Goal: Transaction & Acquisition: Purchase product/service

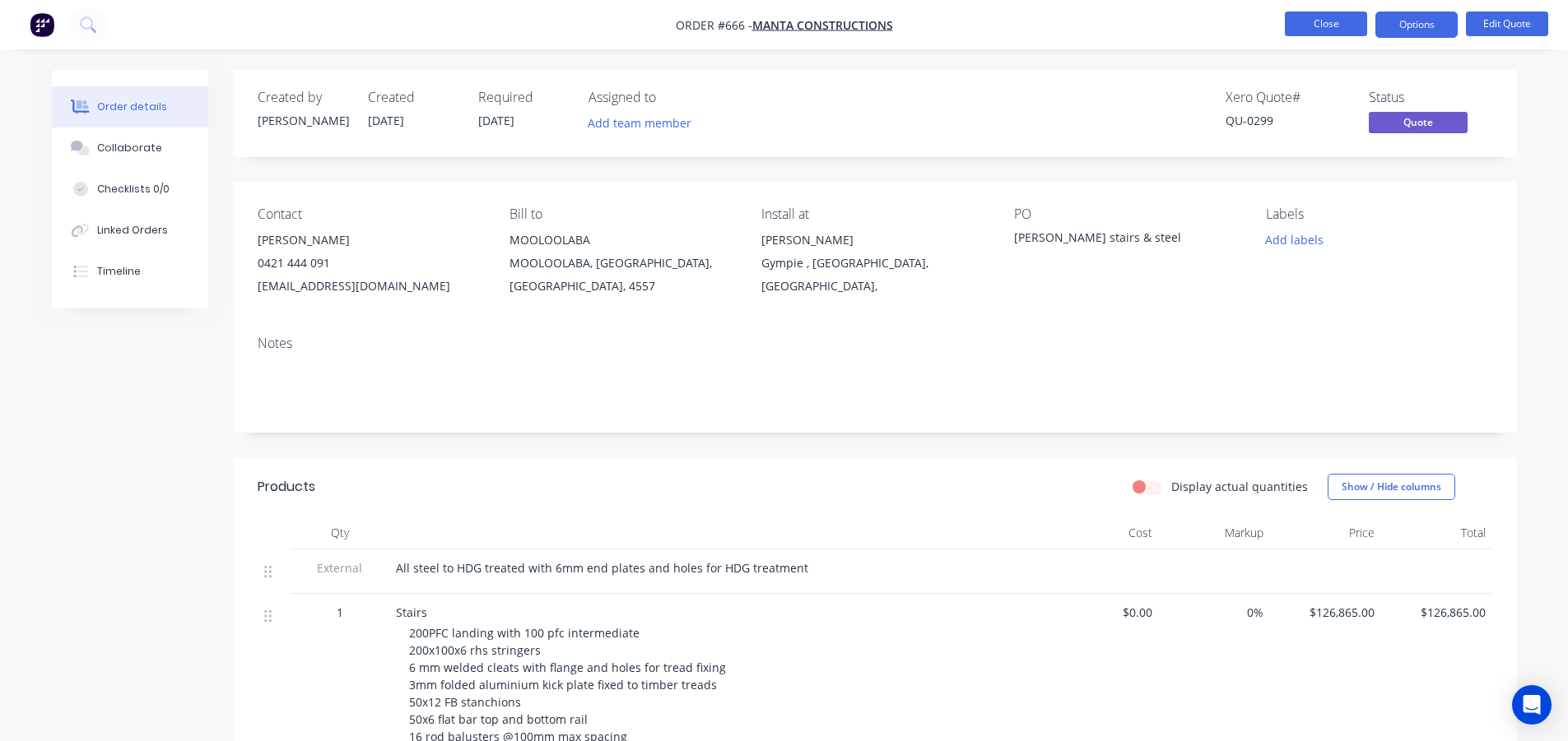
click at [1311, 28] on button "Close" at bounding box center [1325, 24] width 82 height 25
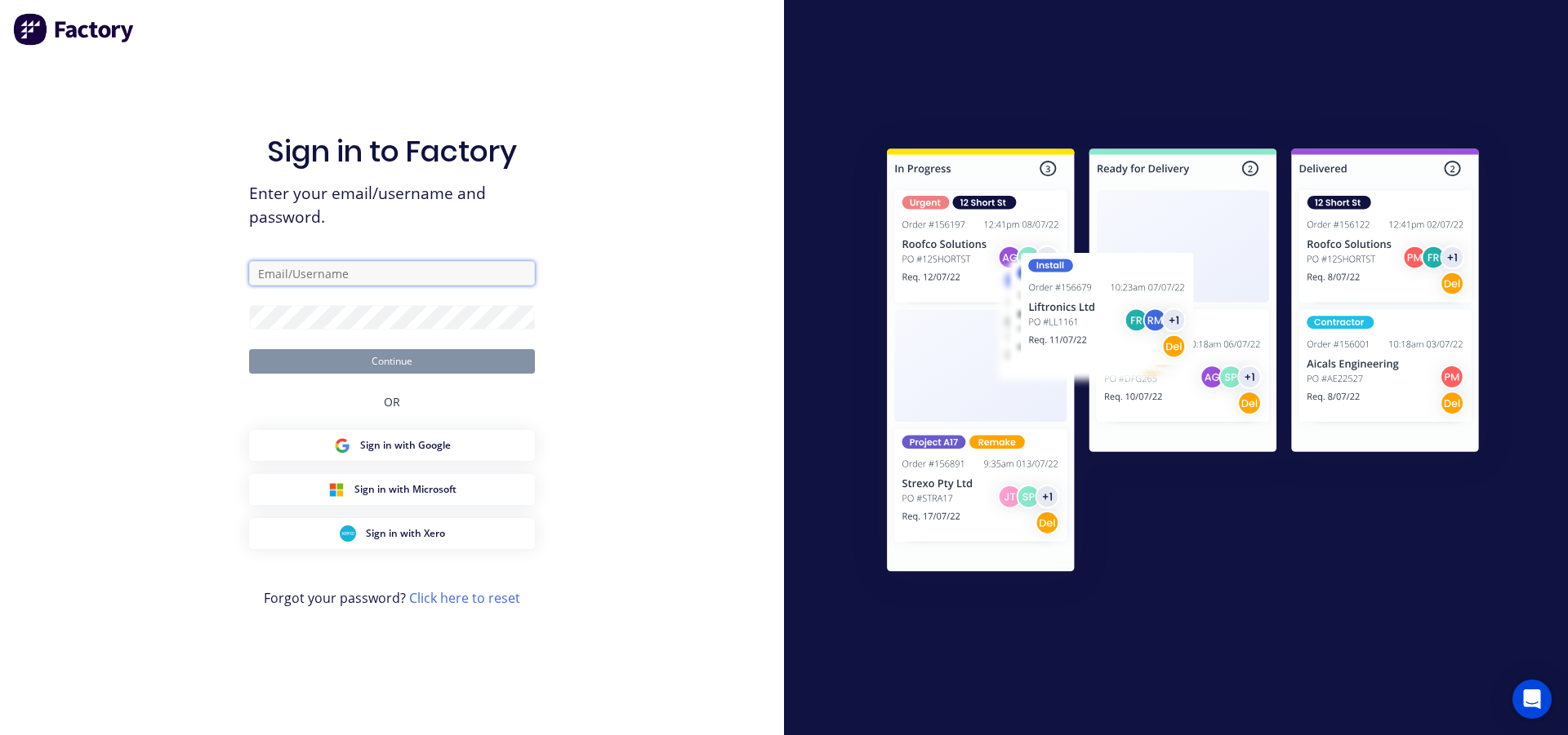
type input "[EMAIL_ADDRESS][DOMAIN_NAME]"
click at [420, 357] on button "Continue" at bounding box center [392, 362] width 286 height 25
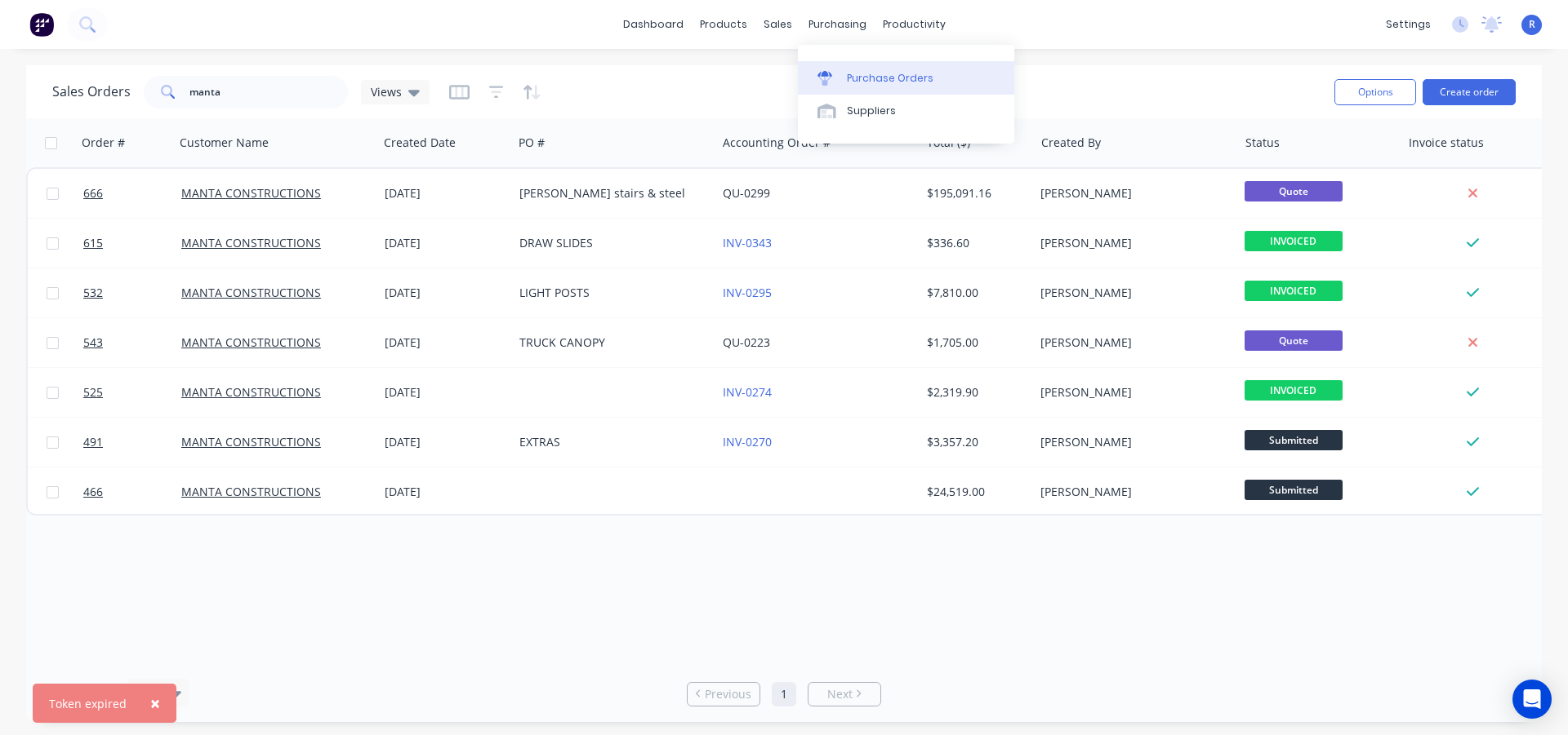
click at [852, 78] on div "Purchase Orders" at bounding box center [890, 78] width 87 height 15
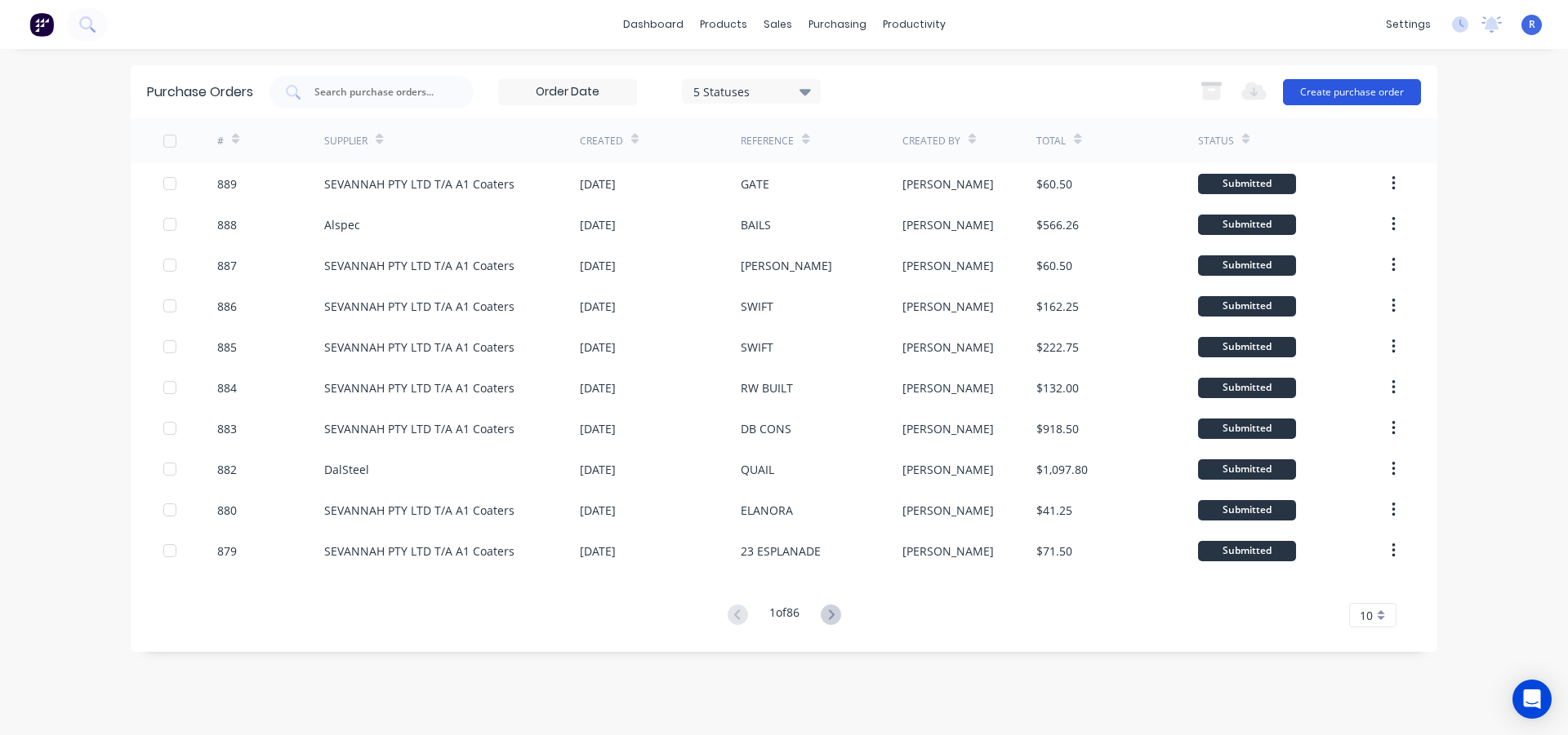
click at [1325, 88] on button "Create purchase order" at bounding box center [1351, 92] width 138 height 26
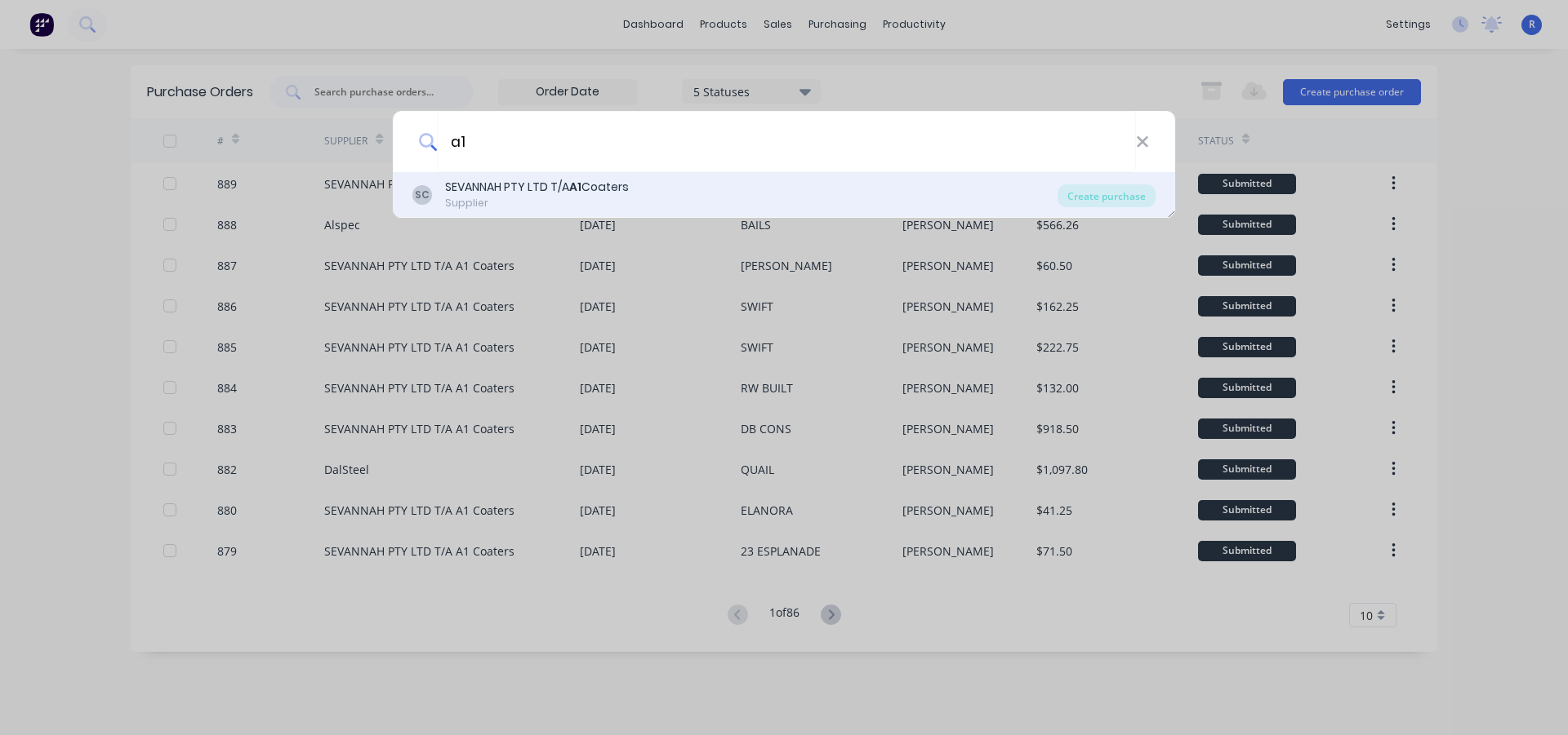
type input "a1"
click at [480, 183] on div "SEVANNAH PTY LTD T/A A1 Coaters" at bounding box center [537, 187] width 184 height 17
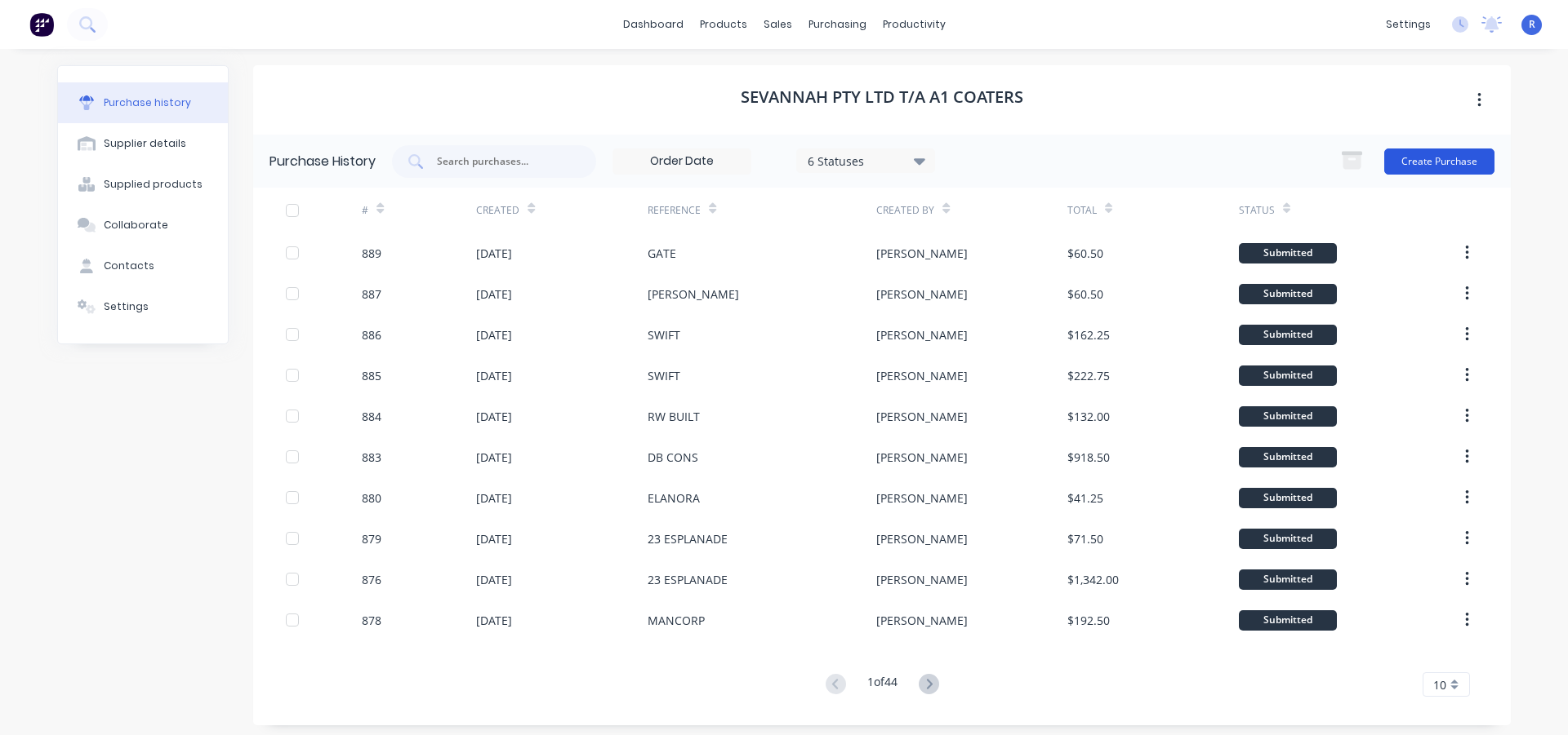
click at [1417, 159] on button "Create Purchase" at bounding box center [1439, 162] width 110 height 26
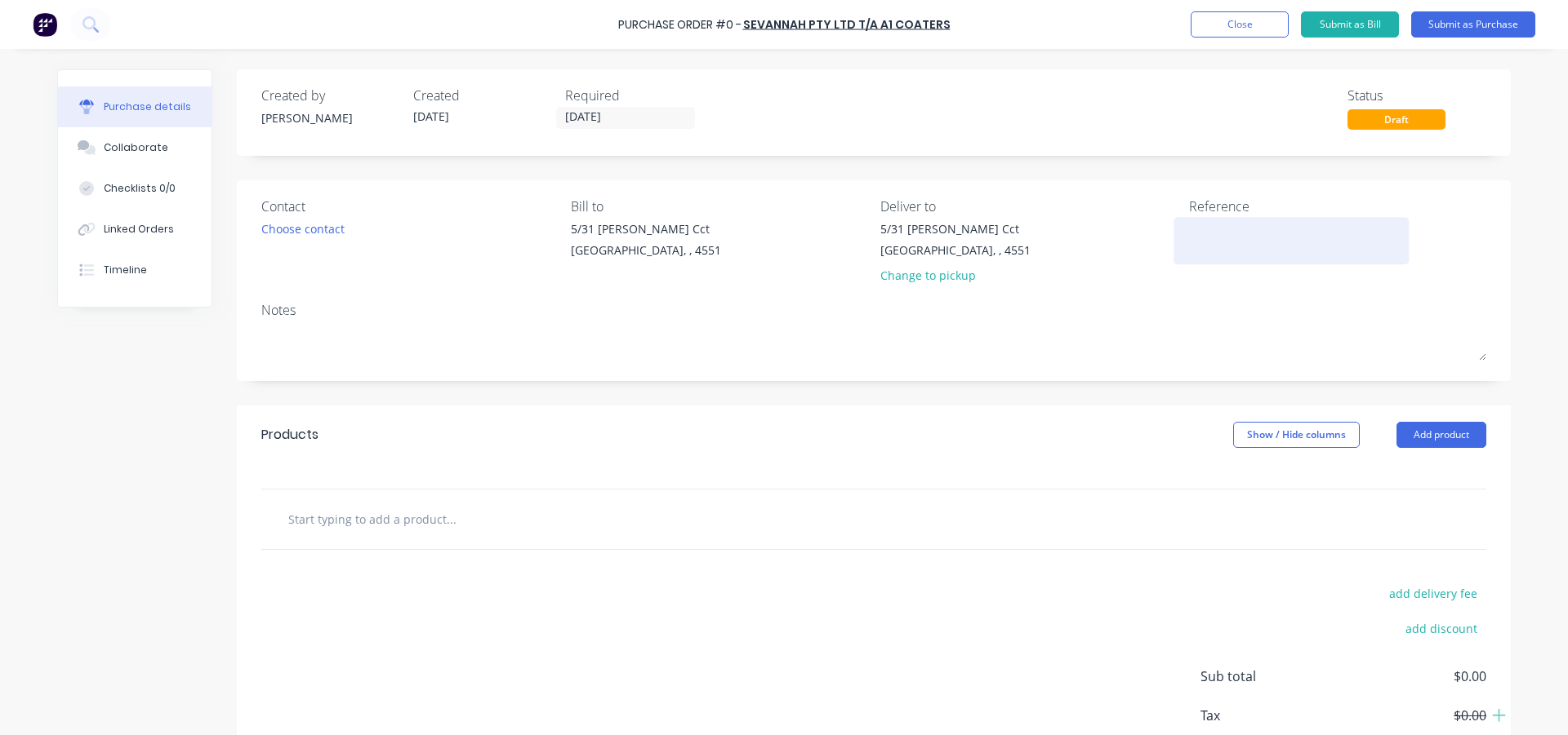
click at [1189, 224] on textarea at bounding box center [1291, 238] width 204 height 37
type textarea "x"
type textarea "2"
type textarea "x"
type textarea "2"
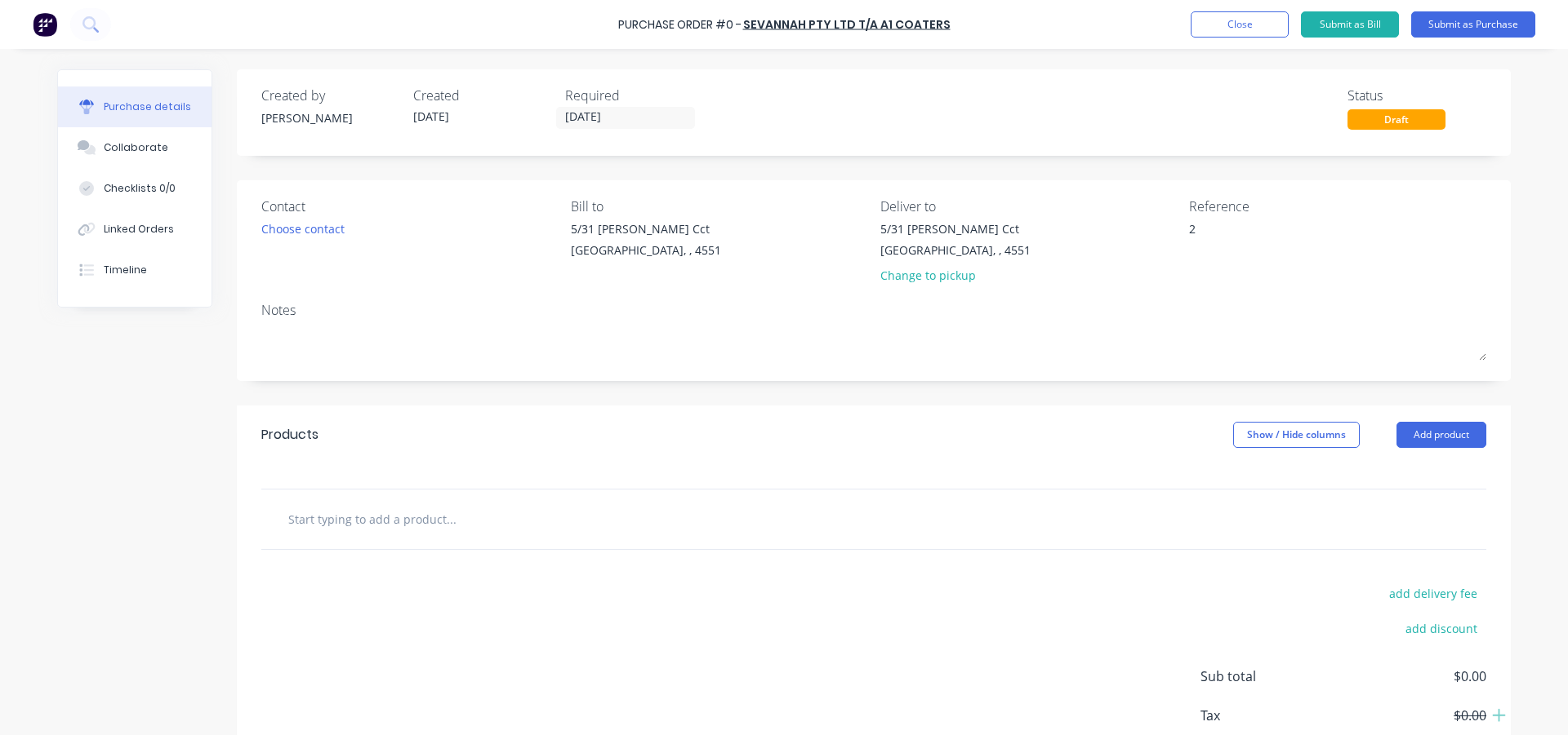
type textarea "x"
type textarea "2 E"
type textarea "x"
type textarea "2 ES"
type textarea "x"
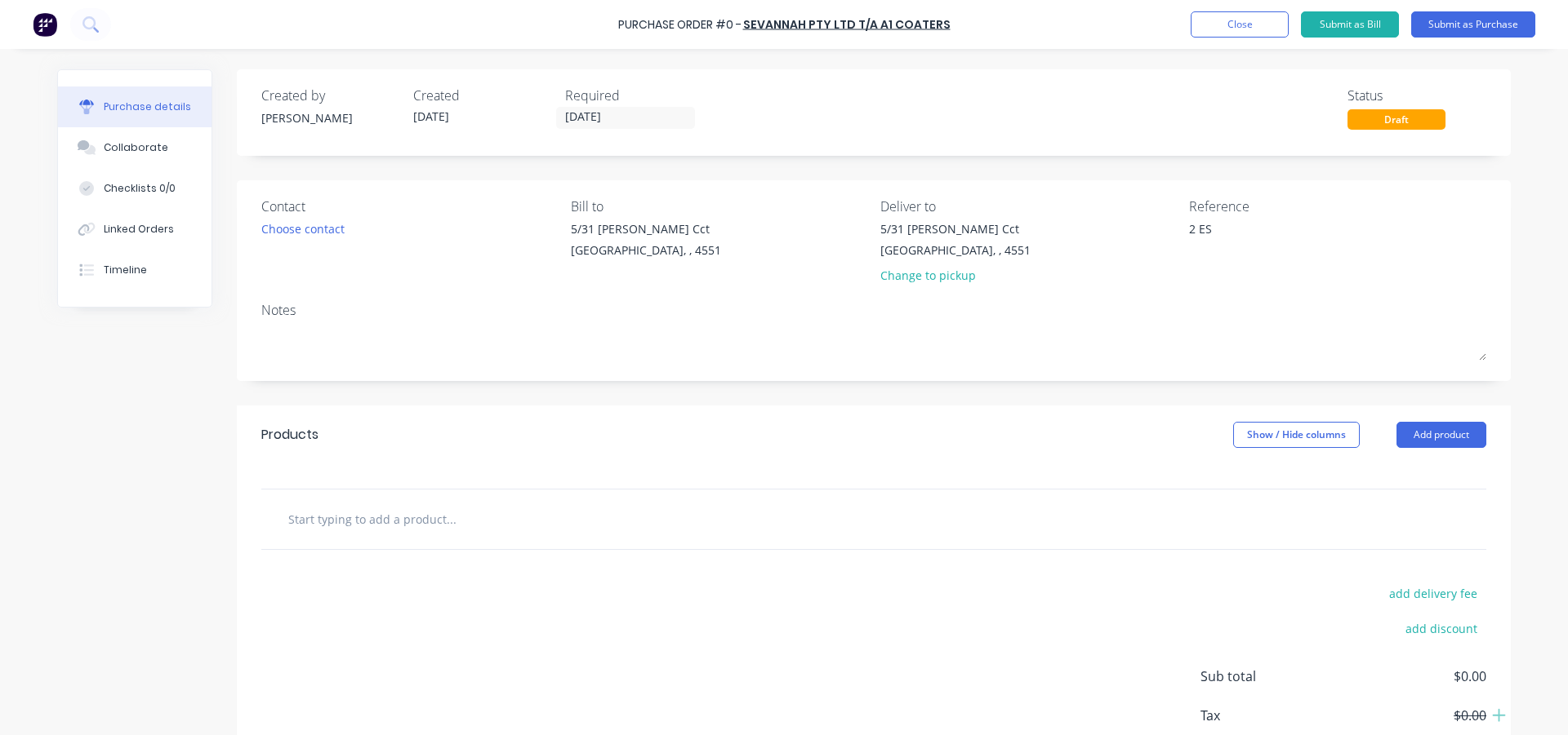
type textarea "2 ESP"
type textarea "x"
type textarea "2 ESPL"
type textarea "x"
type textarea "2 ESPLA"
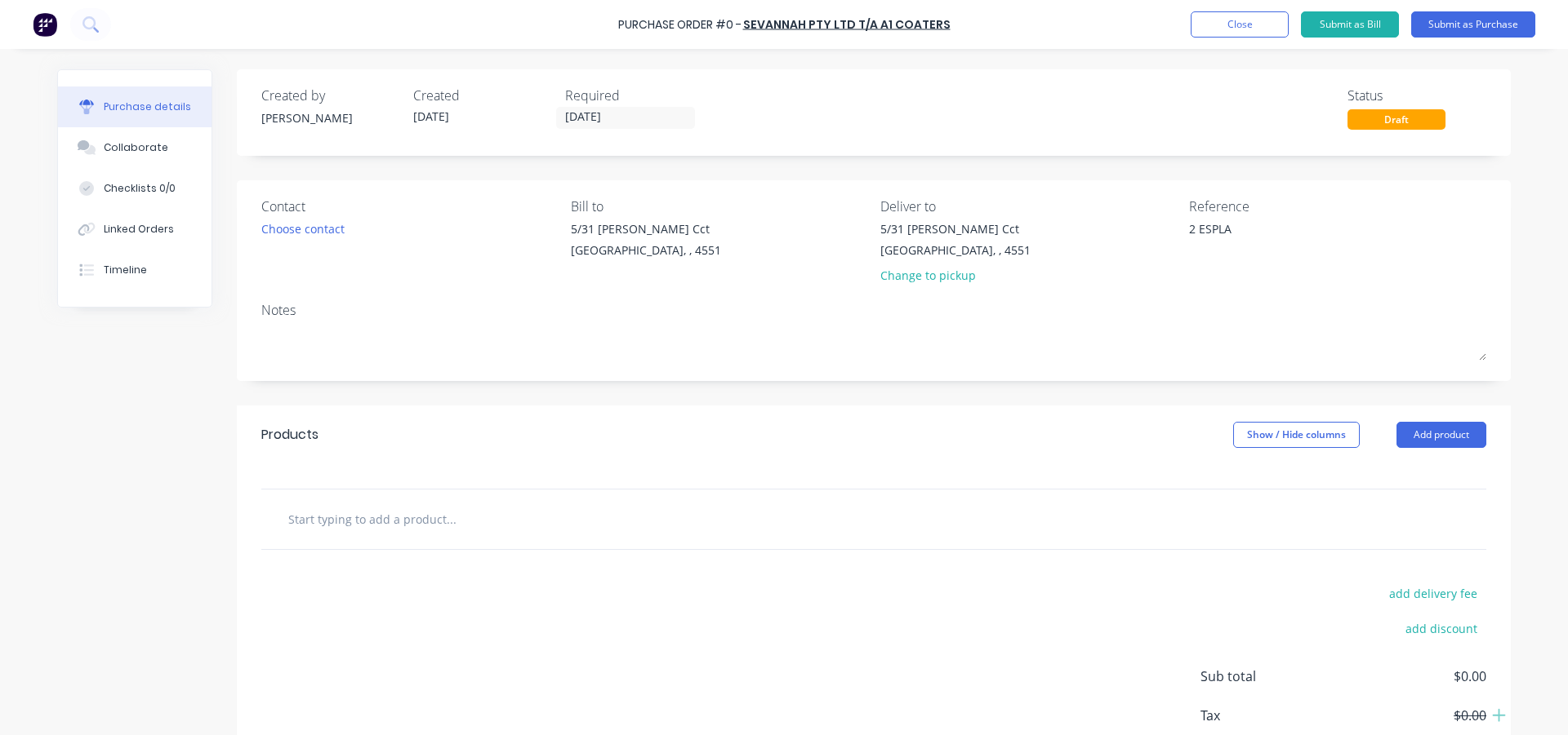
type textarea "x"
type textarea "2 ESPLAN"
type textarea "x"
type textarea "2 ESPLANA"
type textarea "x"
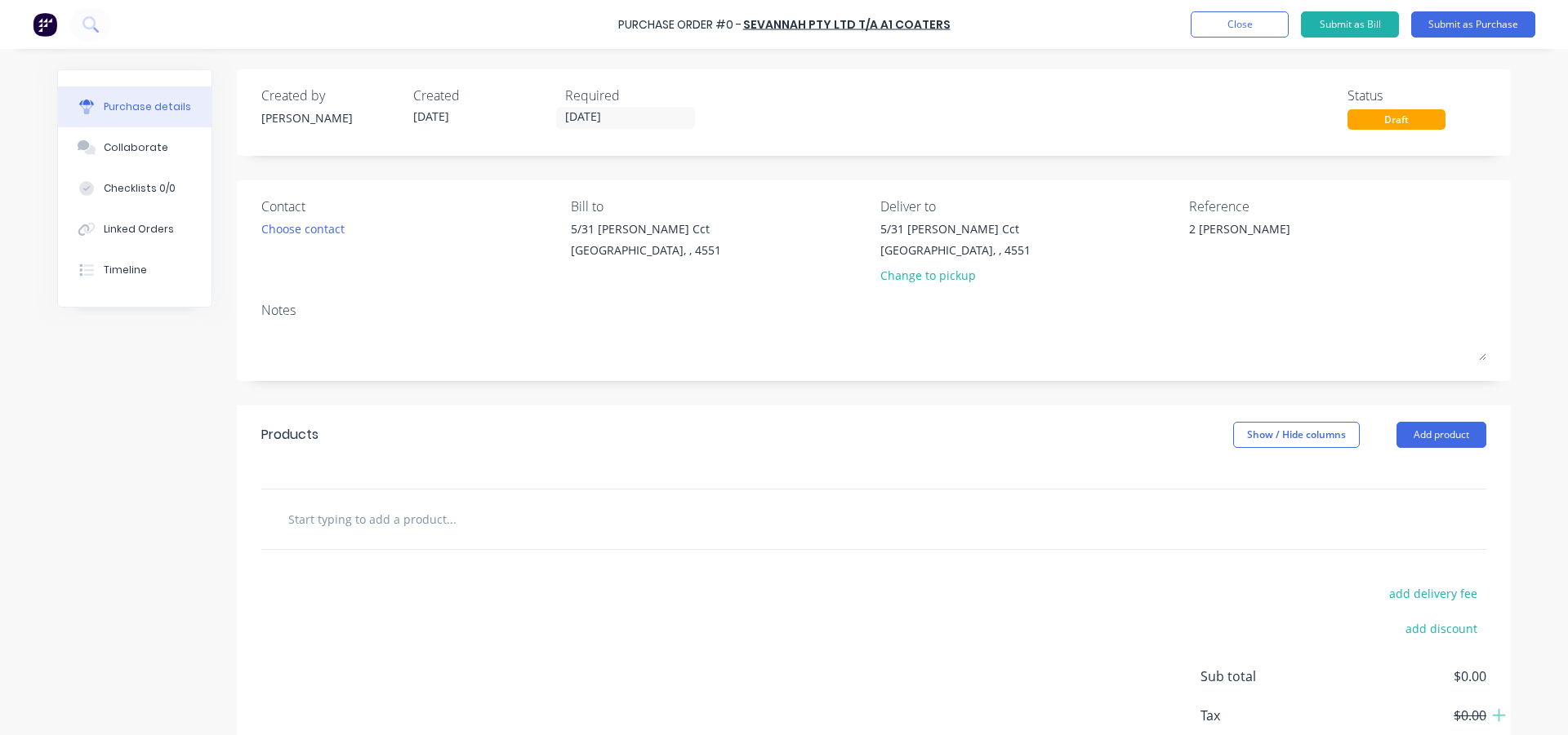
type textarea "2 ESPLANAD"
type textarea "x"
type textarea "2 ESPLANADE"
type textarea "x"
type textarea "2 ESPLANADE"
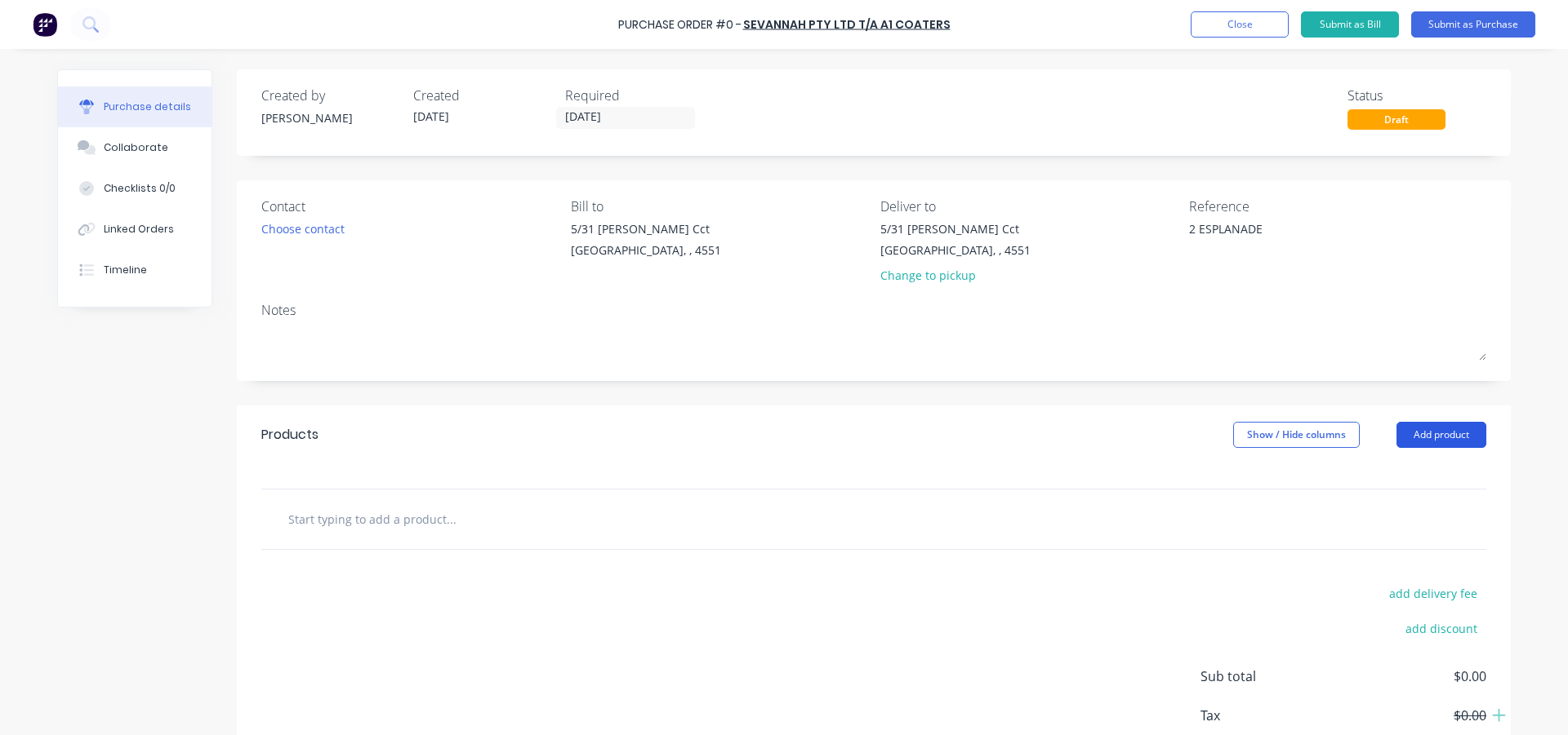
click at [1442, 433] on button "Add product" at bounding box center [1441, 435] width 90 height 26
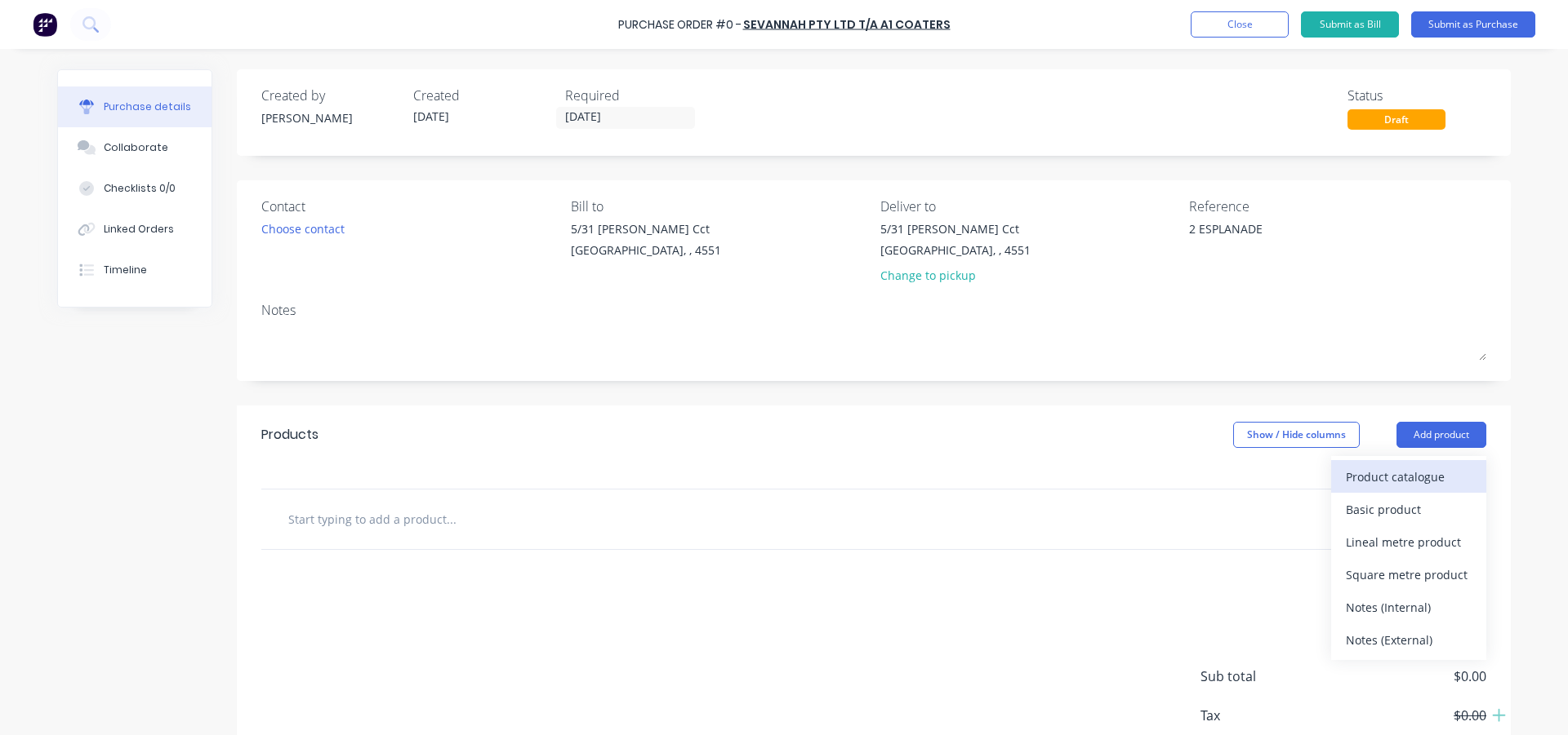
click at [1402, 477] on div "Product catalogue" at bounding box center [1408, 477] width 126 height 24
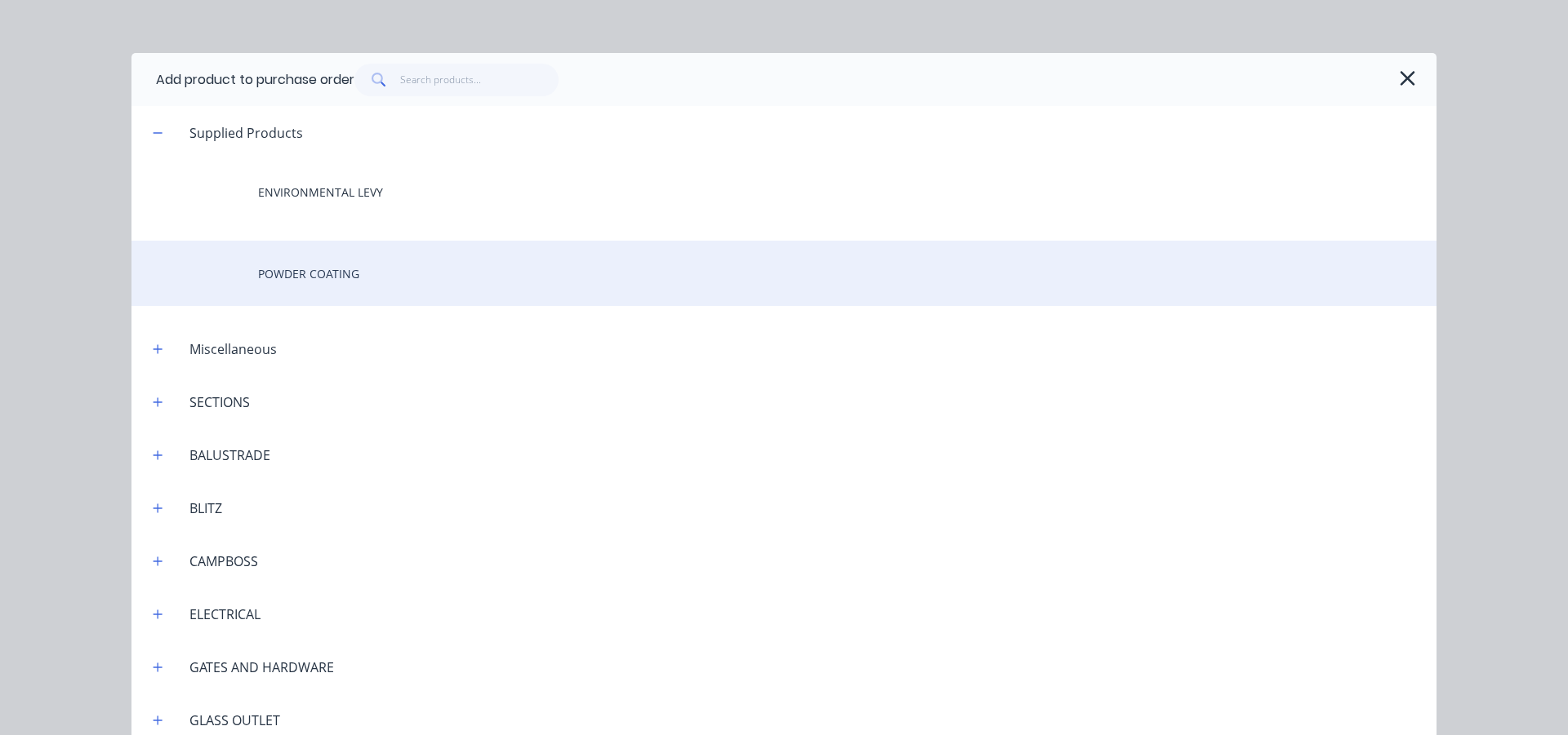
click at [335, 277] on div "POWDER COATING" at bounding box center [783, 273] width 1305 height 65
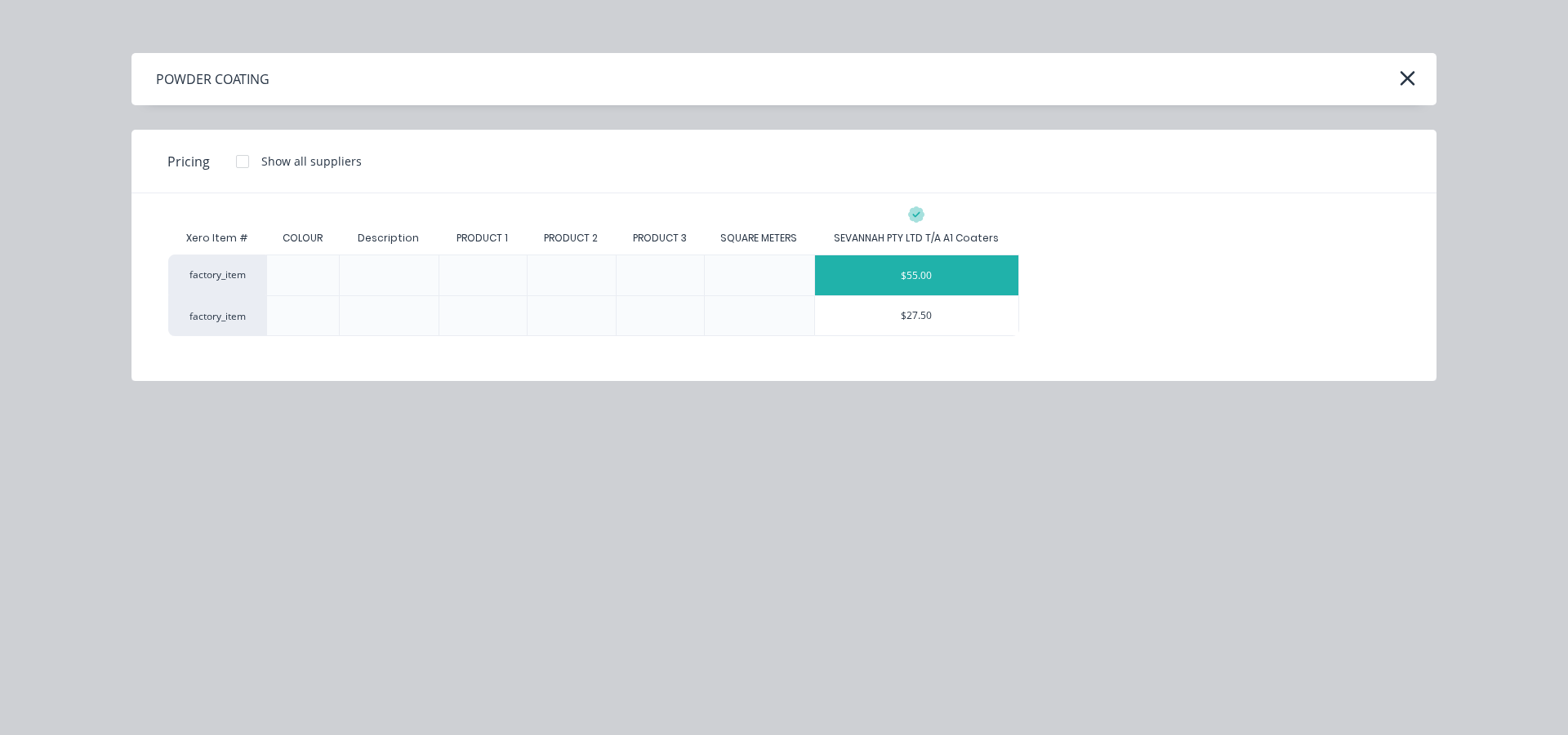
click at [984, 279] on div "$55.00" at bounding box center [917, 275] width 204 height 40
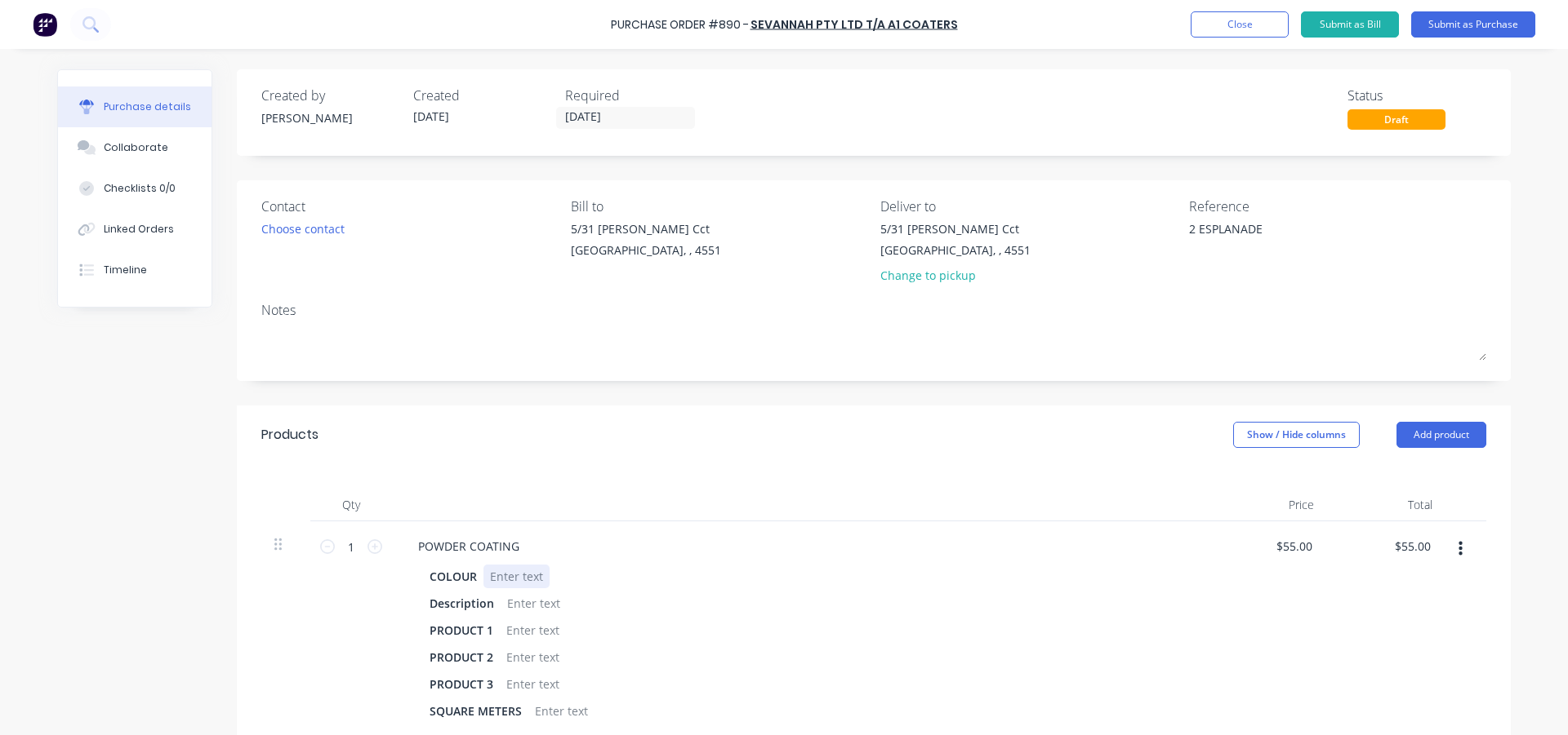
type textarea "x"
click at [505, 569] on div at bounding box center [516, 576] width 66 height 24
type textarea "x"
click at [525, 601] on div at bounding box center [533, 603] width 66 height 24
click at [615, 602] on div "Description FENCE PANELS, 9 OF" at bounding box center [796, 603] width 748 height 24
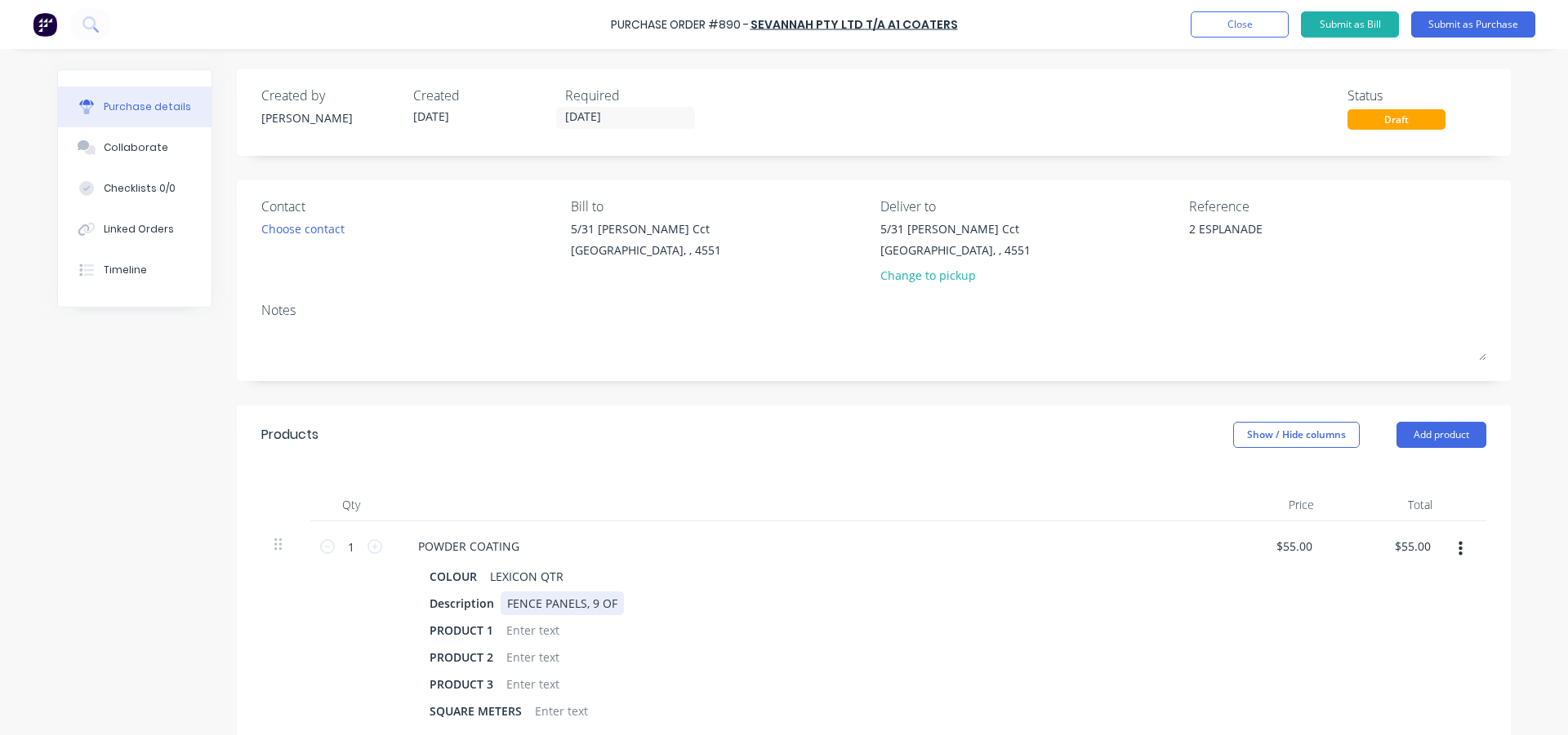
click at [603, 608] on div "FENCE PANELS, 9 OF" at bounding box center [562, 603] width 124 height 24
click at [610, 604] on div "FENCE PANELS, 9 OF" at bounding box center [562, 603] width 124 height 24
click at [335, 615] on div "1 1" at bounding box center [350, 629] width 82 height 215
click at [530, 624] on div at bounding box center [533, 630] width 66 height 24
click at [671, 600] on div "FENCE PANELS, 9 OF. END CAPS" at bounding box center [593, 603] width 185 height 24
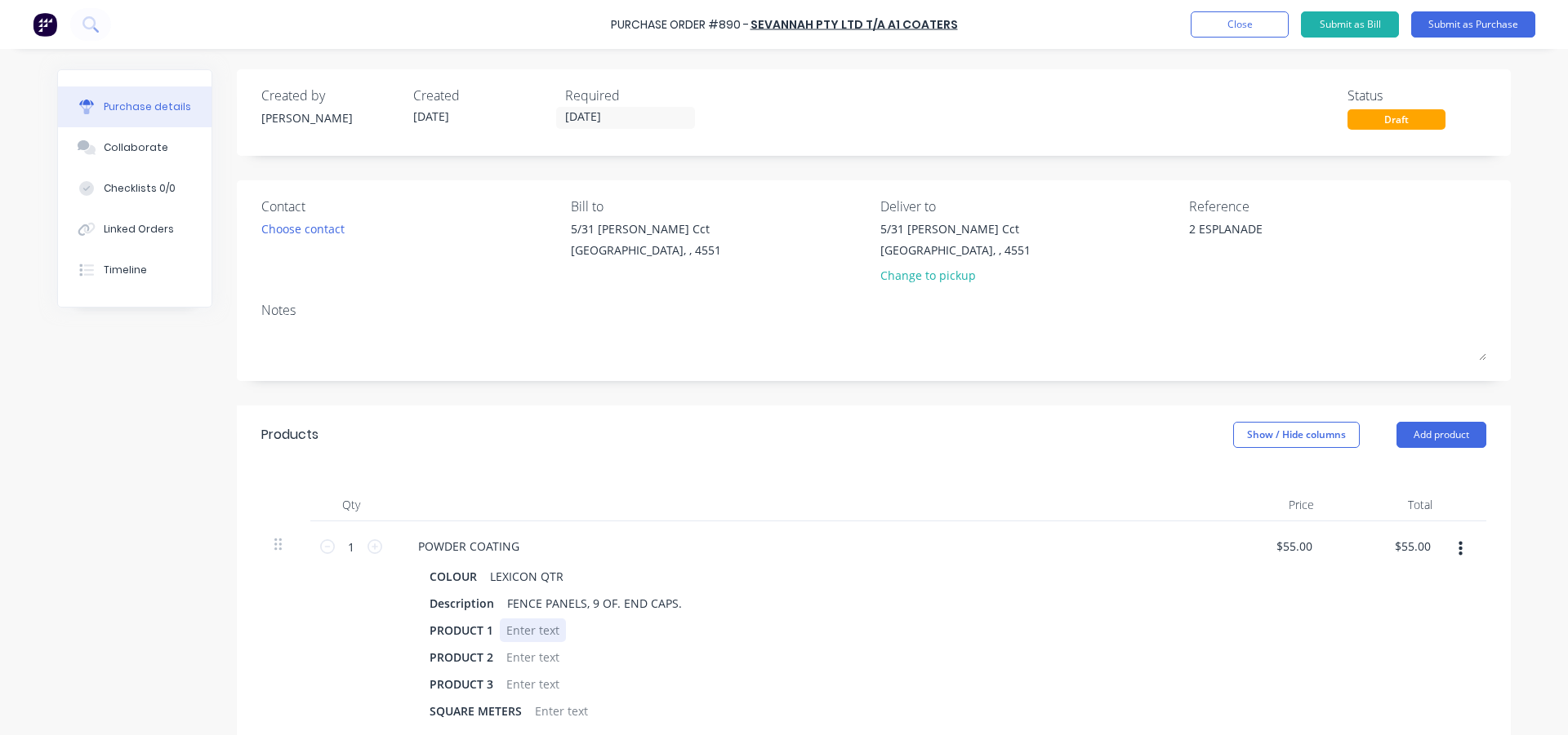
click at [519, 634] on div at bounding box center [533, 630] width 66 height 24
type textarea "x"
click at [511, 627] on div at bounding box center [533, 630] width 66 height 24
click at [511, 627] on div "1@ 2360x18" at bounding box center [538, 630] width 78 height 24
click at [566, 633] on div "1@ 2360x18" at bounding box center [538, 630] width 78 height 24
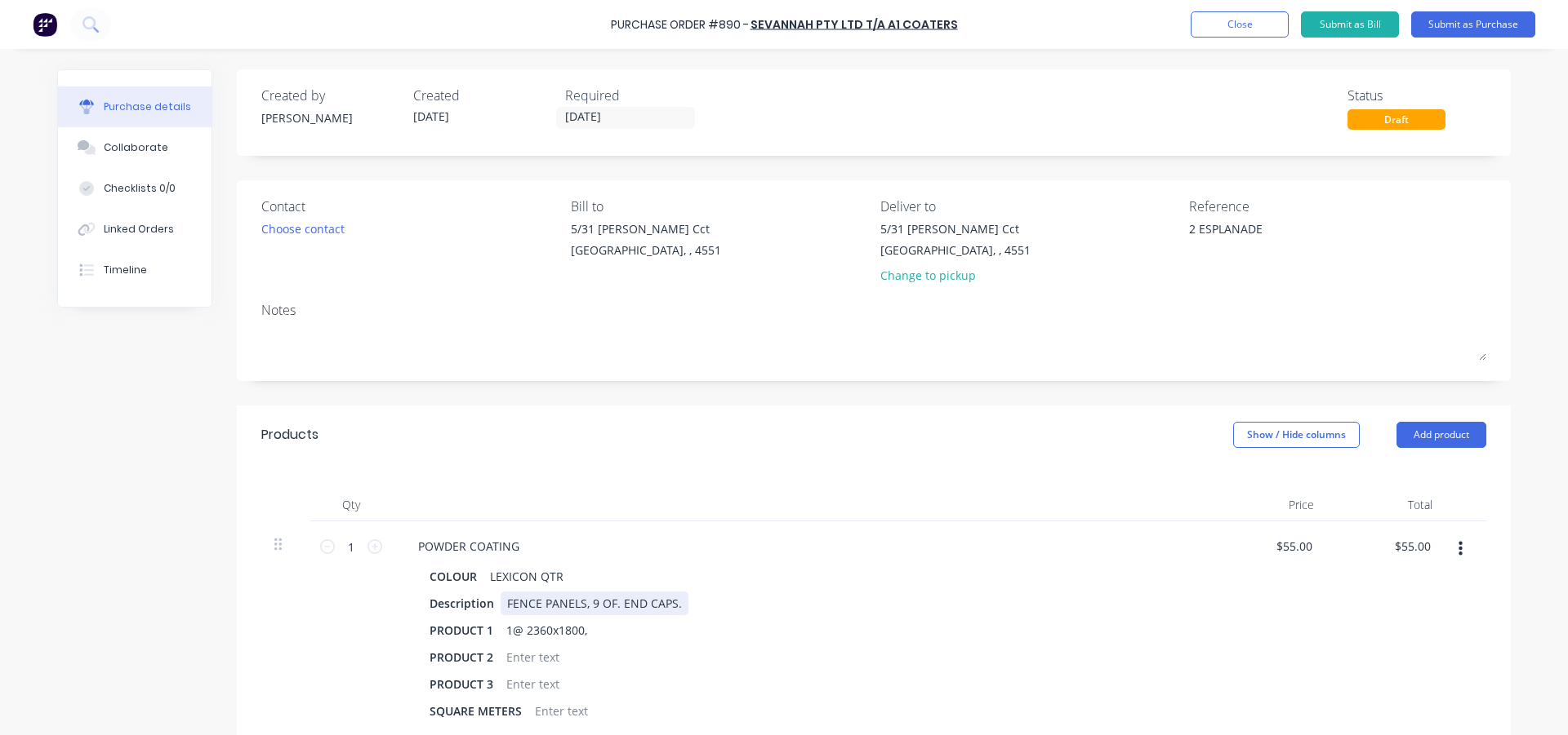
click at [578, 604] on div "FENCE PANELS, 9 OF. END CAPS." at bounding box center [594, 603] width 188 height 24
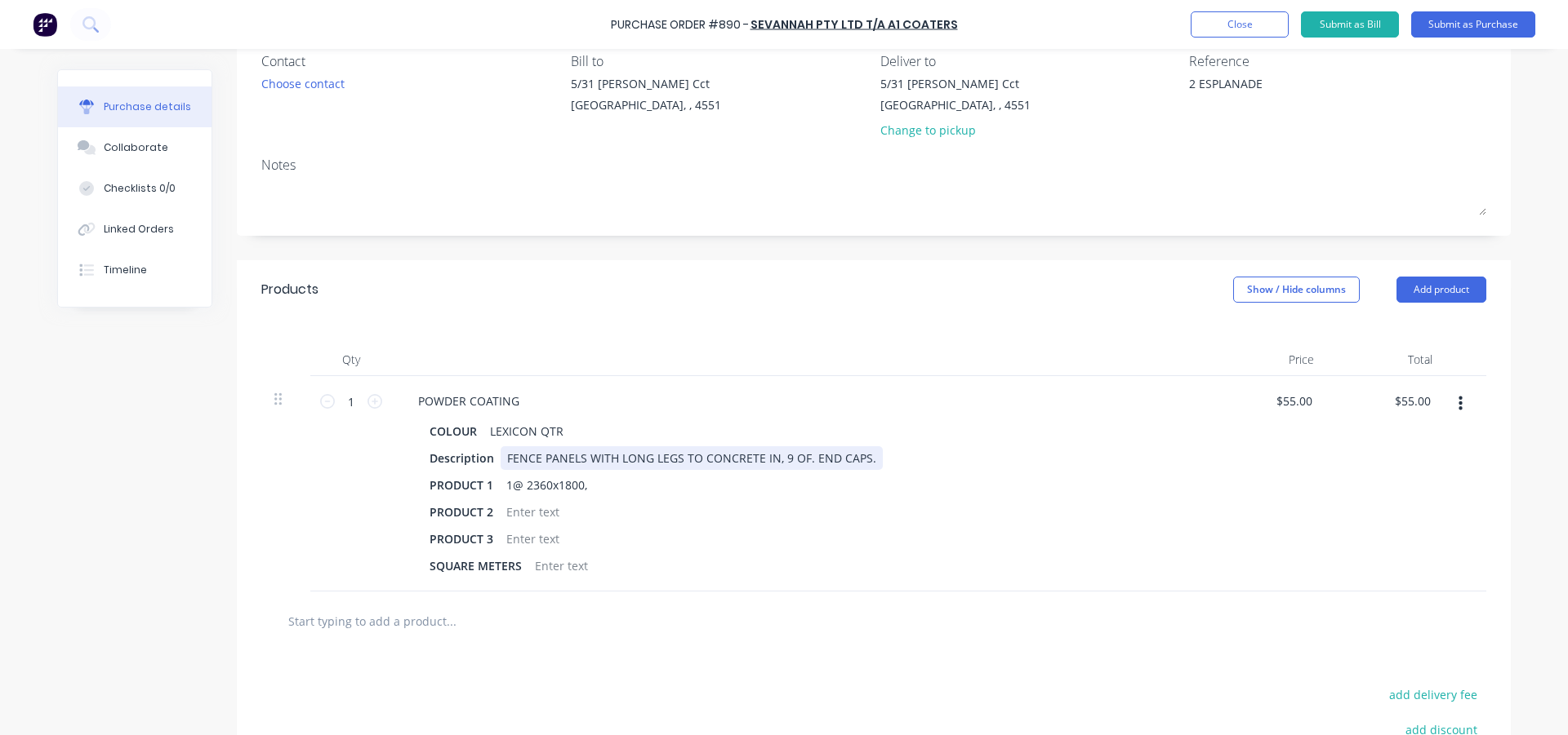
scroll to position [163, 0]
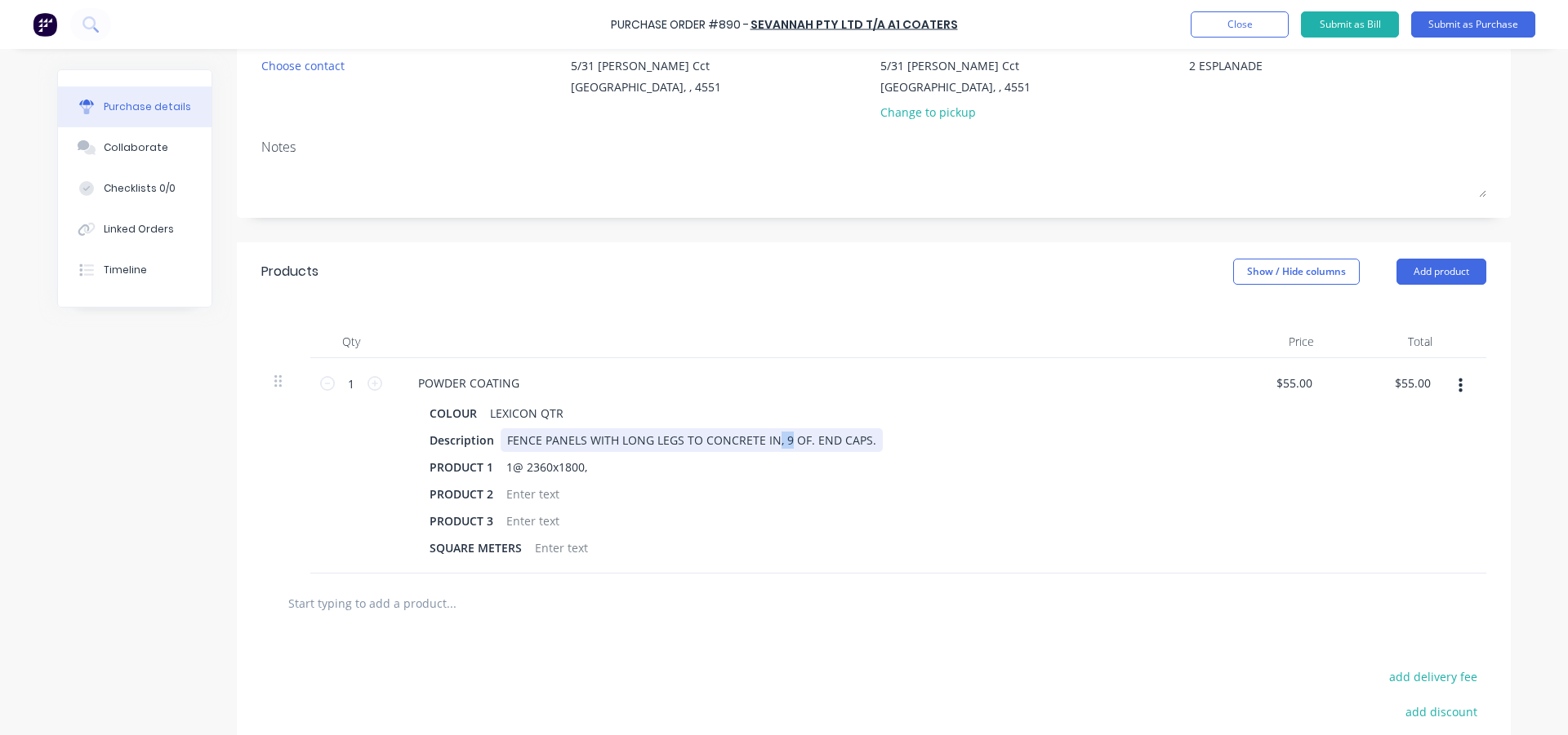
drag, startPoint x: 781, startPoint y: 440, endPoint x: 766, endPoint y: 442, distance: 15.1
click at [766, 442] on div "FENCE PANELS WITH LONG LEGS TO CONCRETE IN, 9 OF. END CAPS." at bounding box center [692, 440] width 383 height 24
drag, startPoint x: 796, startPoint y: 438, endPoint x: 814, endPoint y: 466, distance: 33.3
click at [796, 440] on div "FENCE PANELS WITH LONG LEGS TO CONCRETE IN 3 OF. END CAPS." at bounding box center [690, 440] width 380 height 24
click at [587, 466] on div "1@ 2360x1800," at bounding box center [547, 467] width 94 height 24
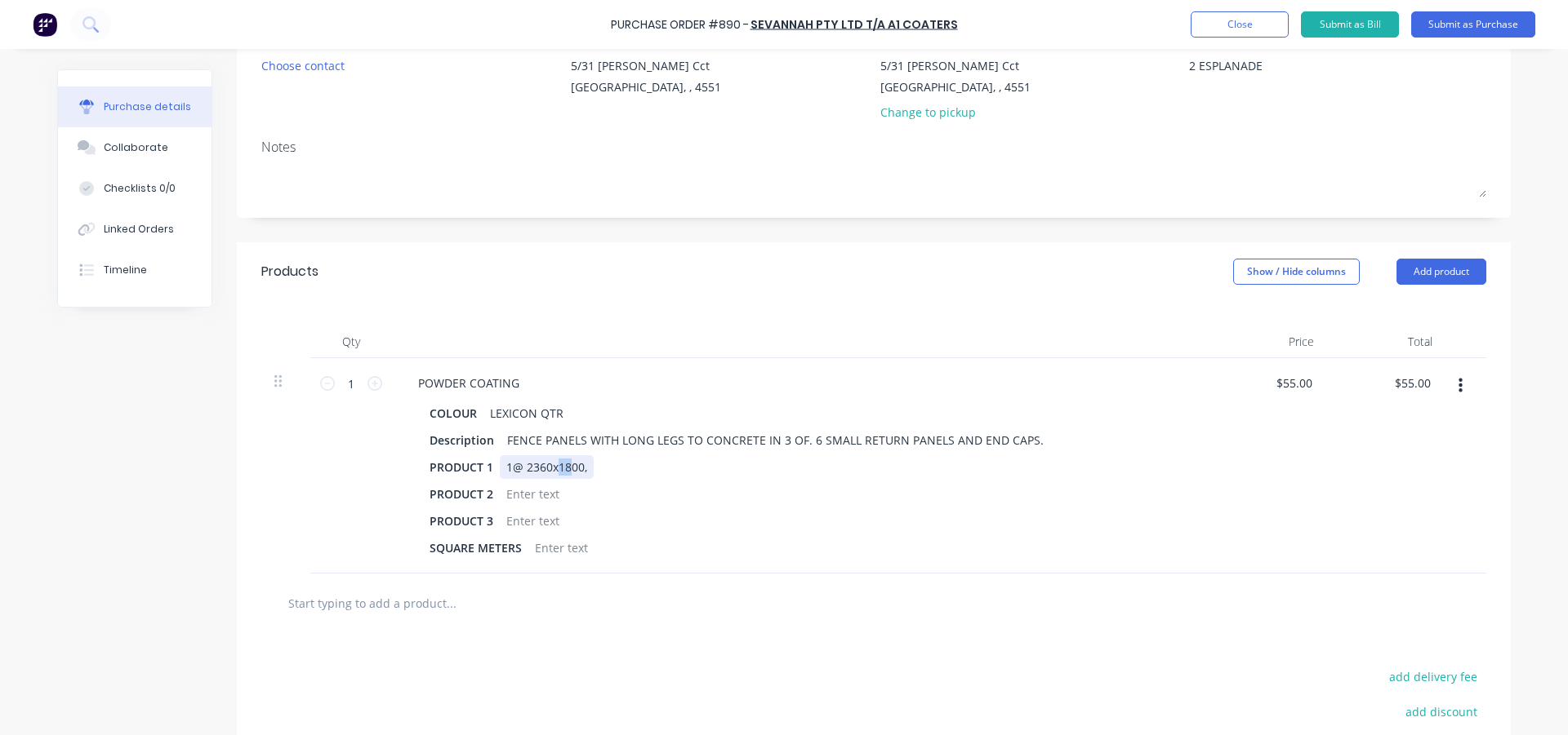
drag, startPoint x: 565, startPoint y: 466, endPoint x: 554, endPoint y: 467, distance: 11.0
click at [554, 467] on div "1@ 2360x1800," at bounding box center [547, 467] width 94 height 24
click at [500, 468] on div "1@ 2360x1800," at bounding box center [547, 467] width 94 height 24
click at [779, 466] on div "SCREEN SIZES (POSTS ARE LONGER) 1@ 2360x1800," at bounding box center [646, 467] width 292 height 24
type textarea "x"
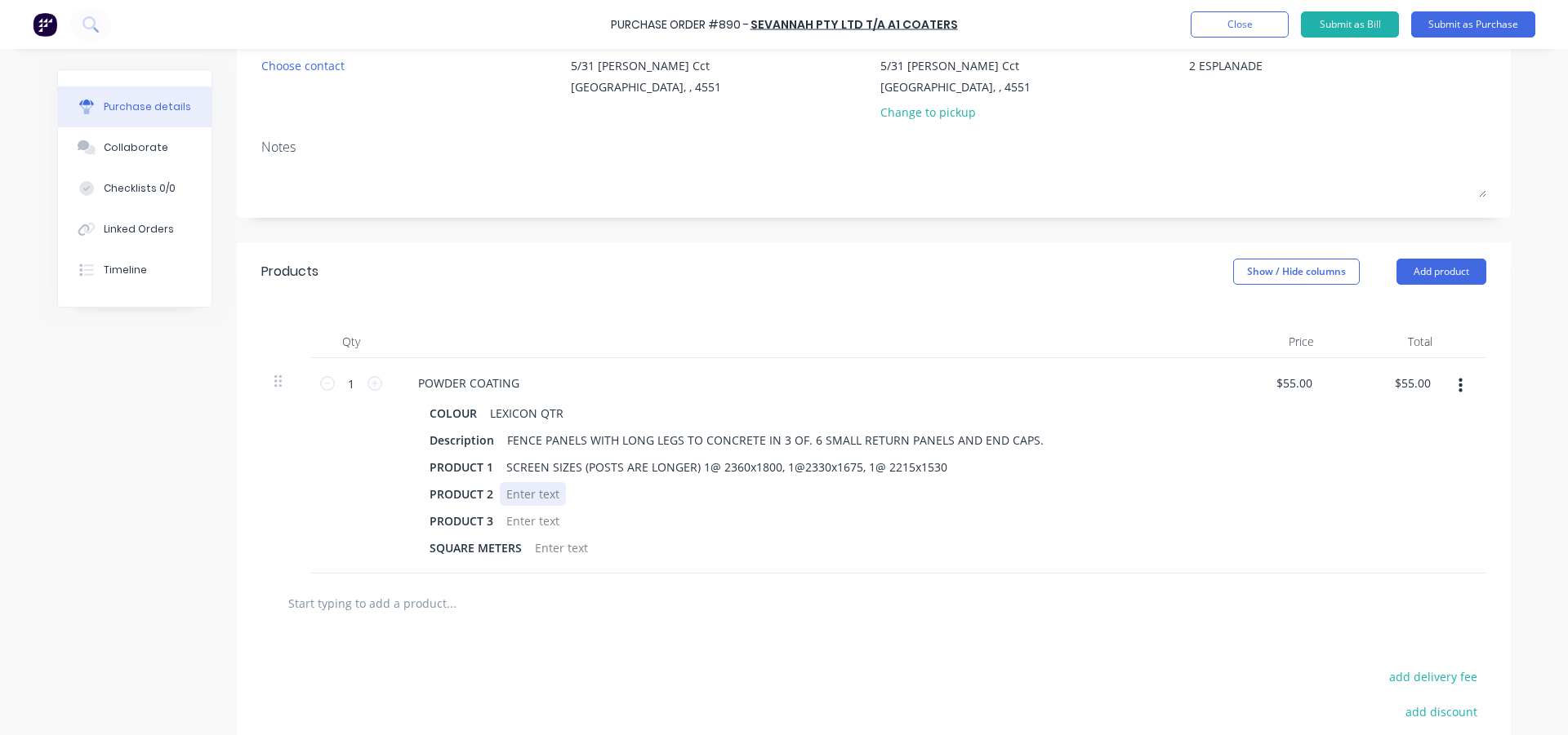
click at [513, 495] on div at bounding box center [533, 494] width 66 height 24
click at [624, 494] on div "RETURN SCREENS, 2@" at bounding box center [566, 494] width 134 height 24
click at [675, 491] on div "RETURN SCREENS, 2@750x1800, 2@750x1675, 2@ 750x1530" at bounding box center [668, 494] width 337 height 24
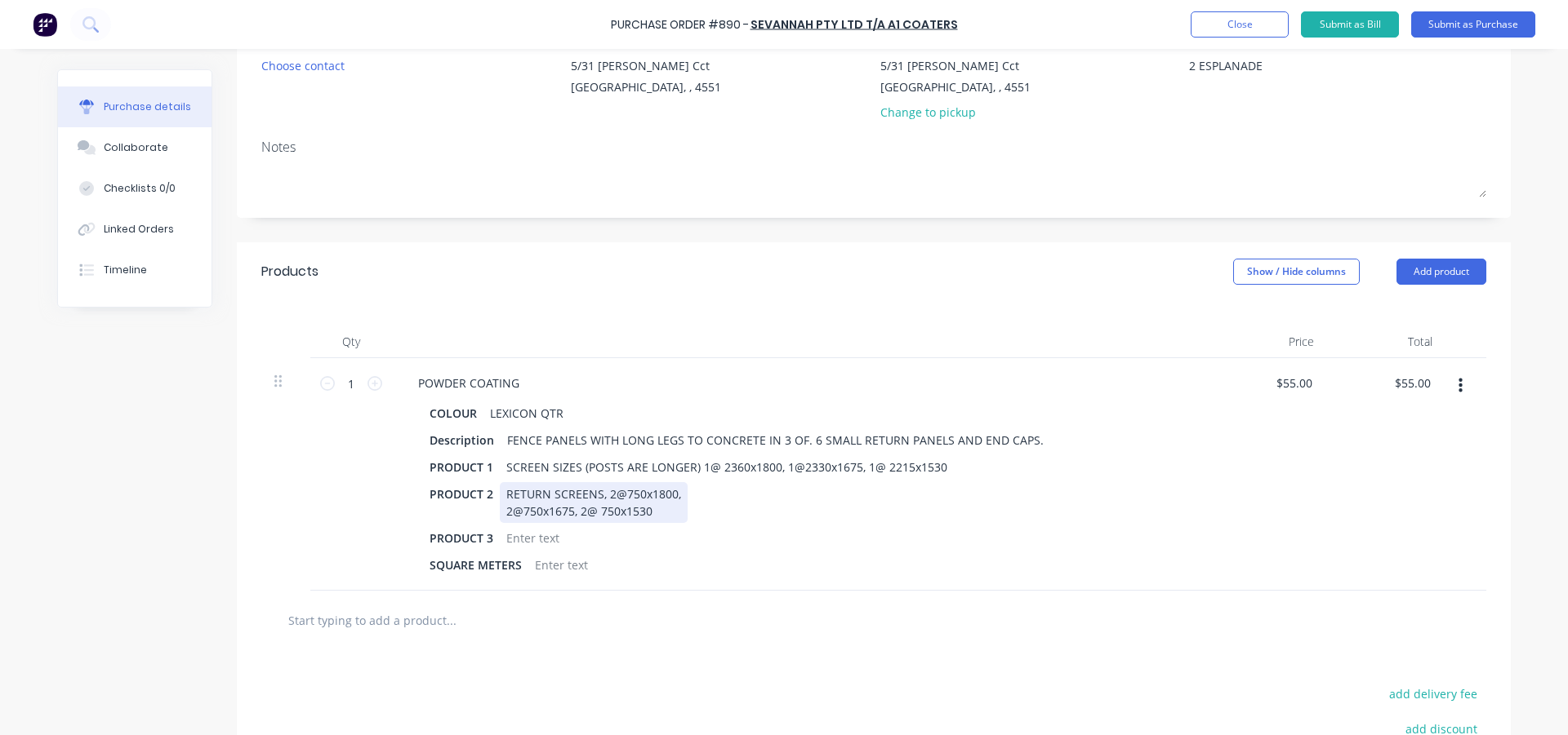
click at [575, 511] on div "RETURN SCREENS, 2@750x1800, 2@750x1675, 2@ 750x1530" at bounding box center [594, 503] width 188 height 41
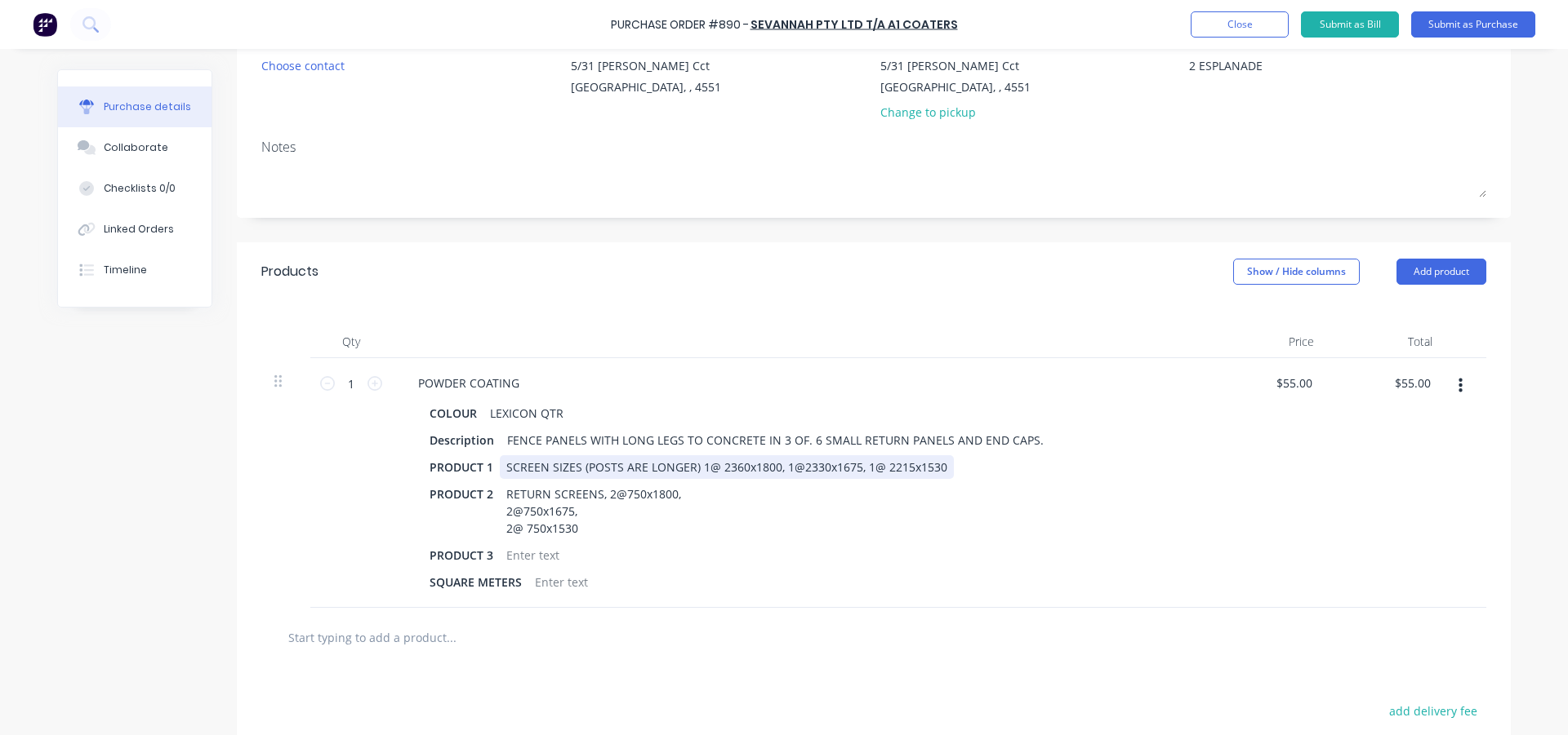
click at [777, 468] on div "SCREEN SIZES (POSTS ARE LONGER) 1@ 2360x1800, 1@2330x1675, 1@ 2215x1530" at bounding box center [726, 467] width 454 height 24
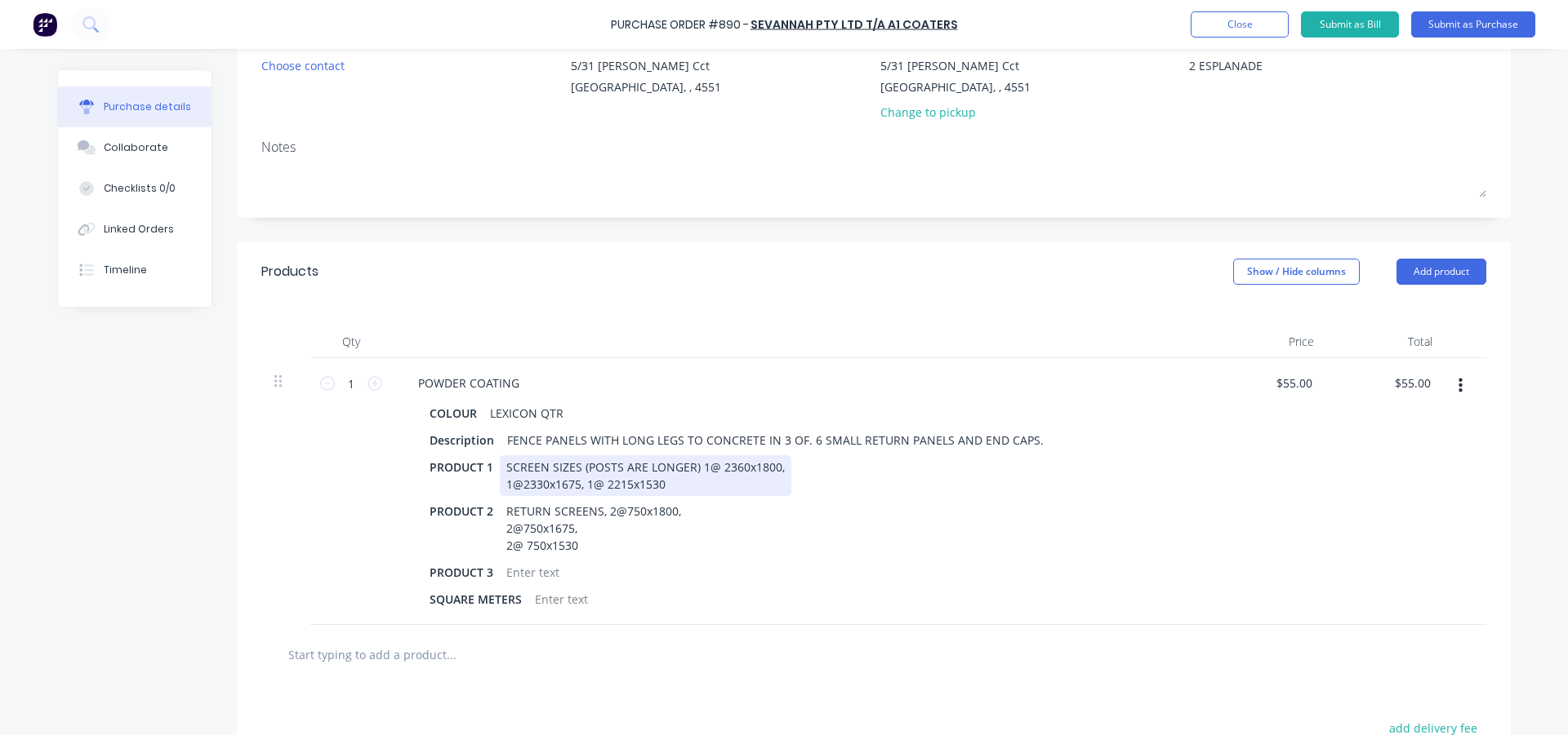
click at [582, 485] on div "SCREEN SIZES (POSTS ARE LONGER) 1@ 2360x1800, 1@2330x1675, 1@ 2215x1530" at bounding box center [646, 476] width 292 height 41
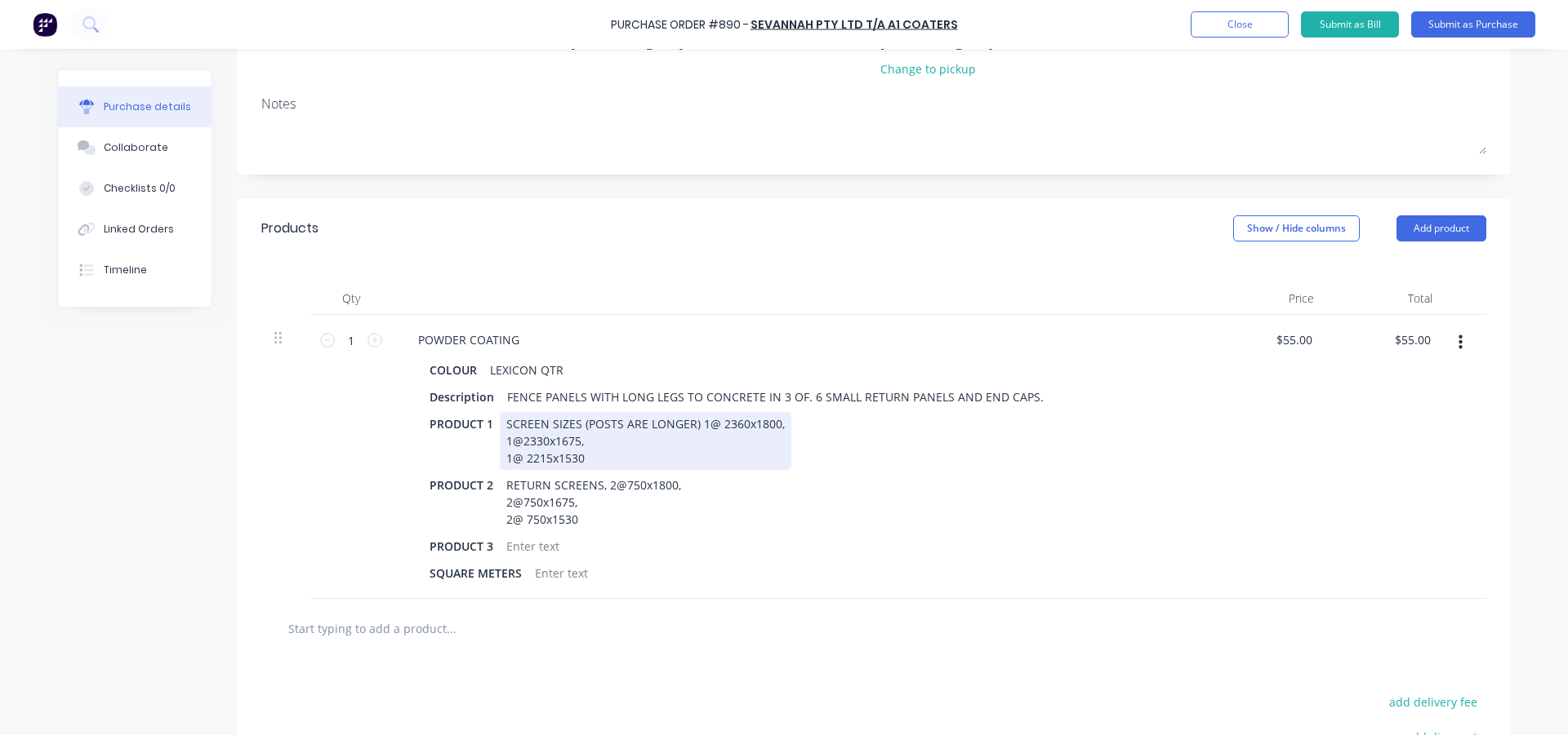
scroll to position [245, 0]
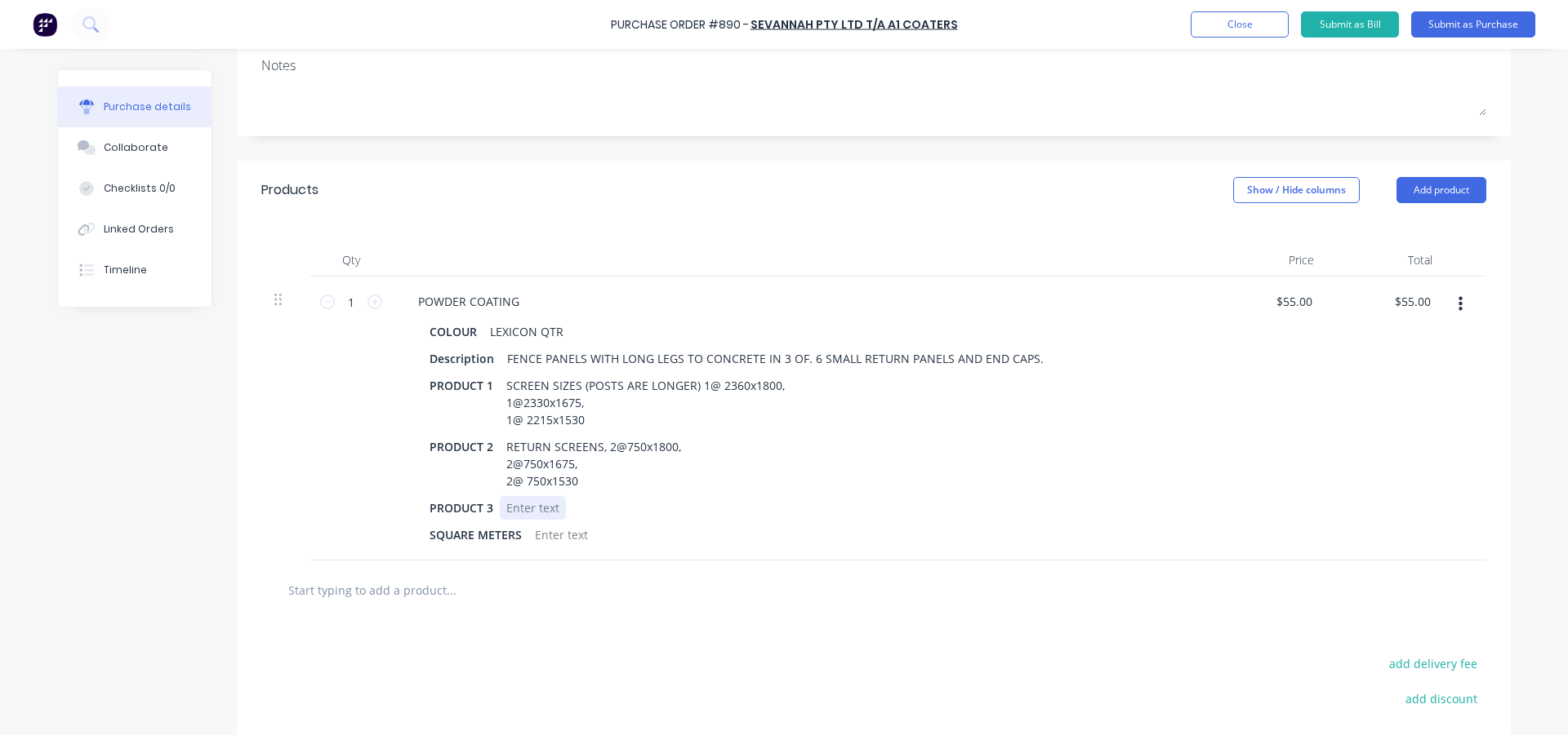
type textarea "x"
click at [534, 511] on div at bounding box center [533, 508] width 66 height 24
click at [676, 541] on div "SQUARE METERS" at bounding box center [796, 535] width 748 height 24
click at [1459, 189] on button "Add product" at bounding box center [1441, 190] width 90 height 26
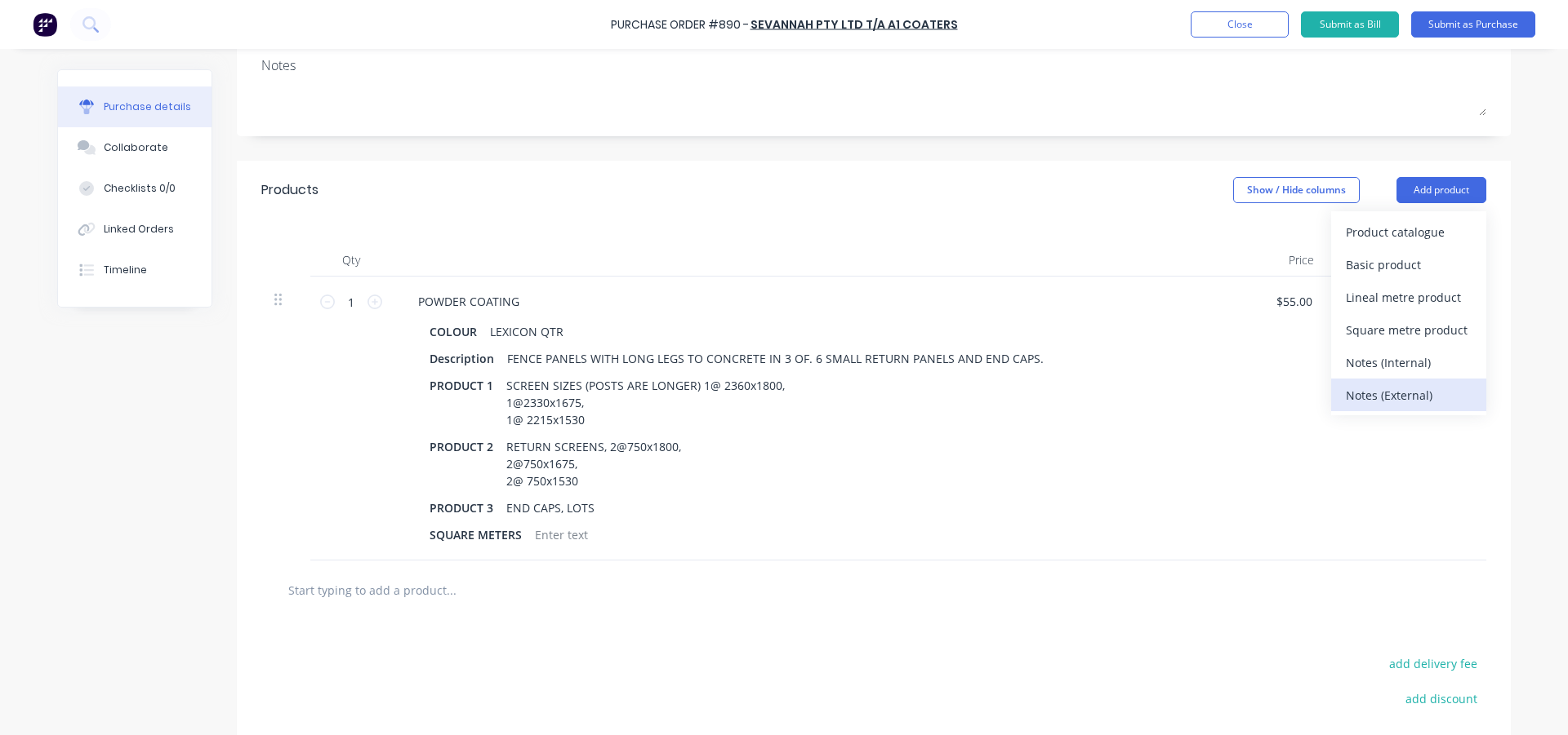
click at [1386, 399] on div "Notes (External)" at bounding box center [1408, 395] width 126 height 24
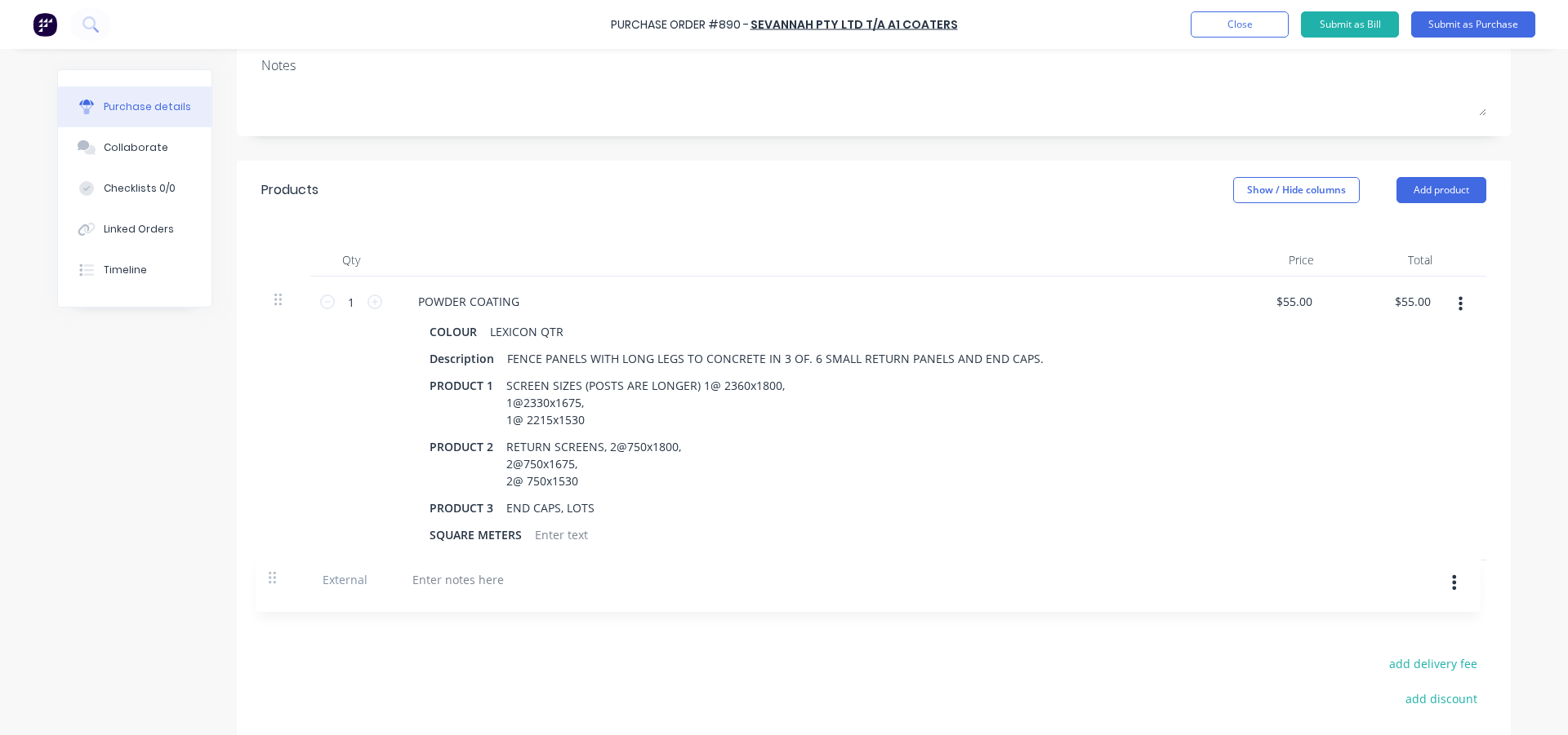
scroll to position [248, 0]
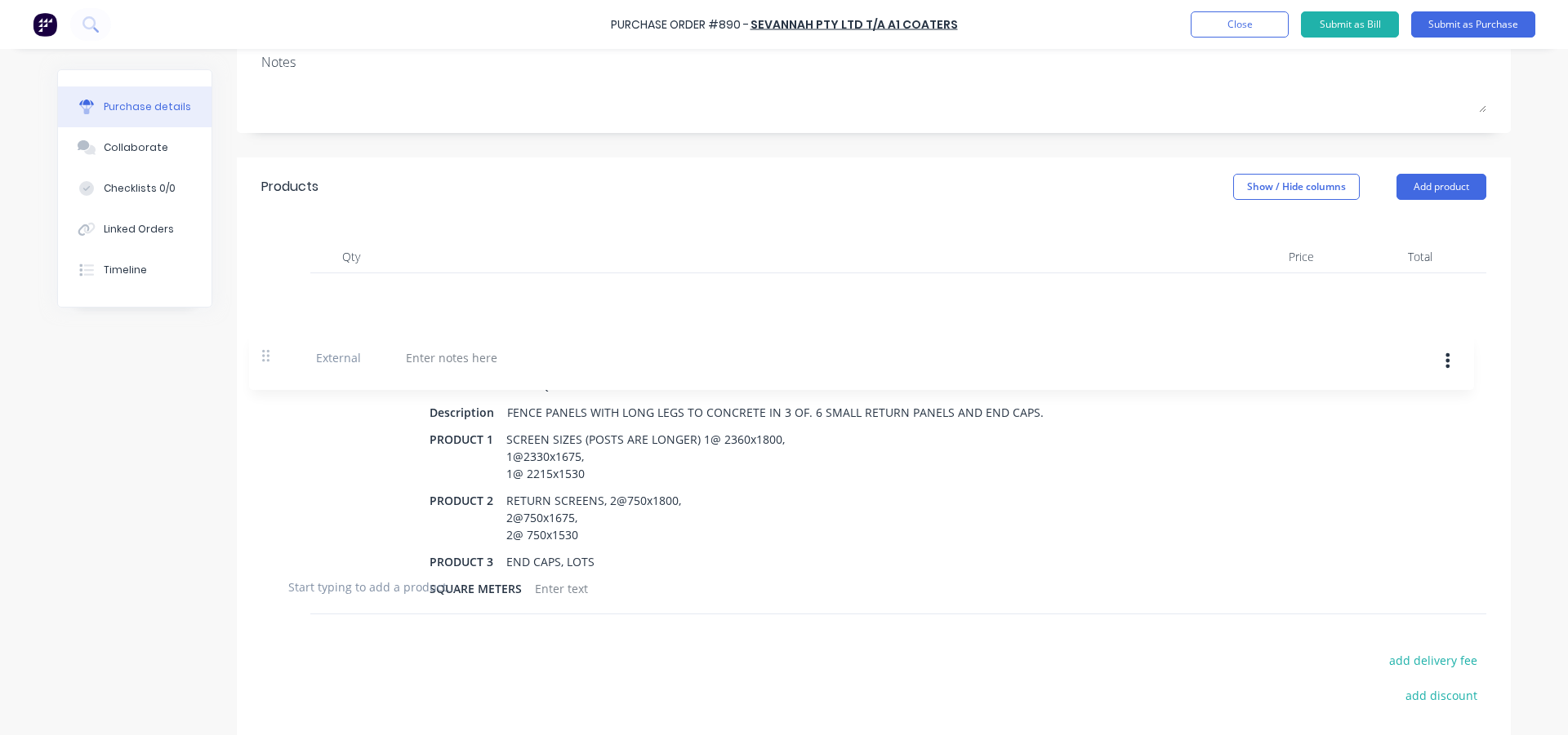
drag, startPoint x: 268, startPoint y: 586, endPoint x: 262, endPoint y: 354, distance: 232.1
click at [262, 354] on div "1 1 POWDER COATING COLOUR LEXICON QTR Description FENCE PANELS WITH LONG LEGS T…" at bounding box center [874, 415] width 1225 height 284
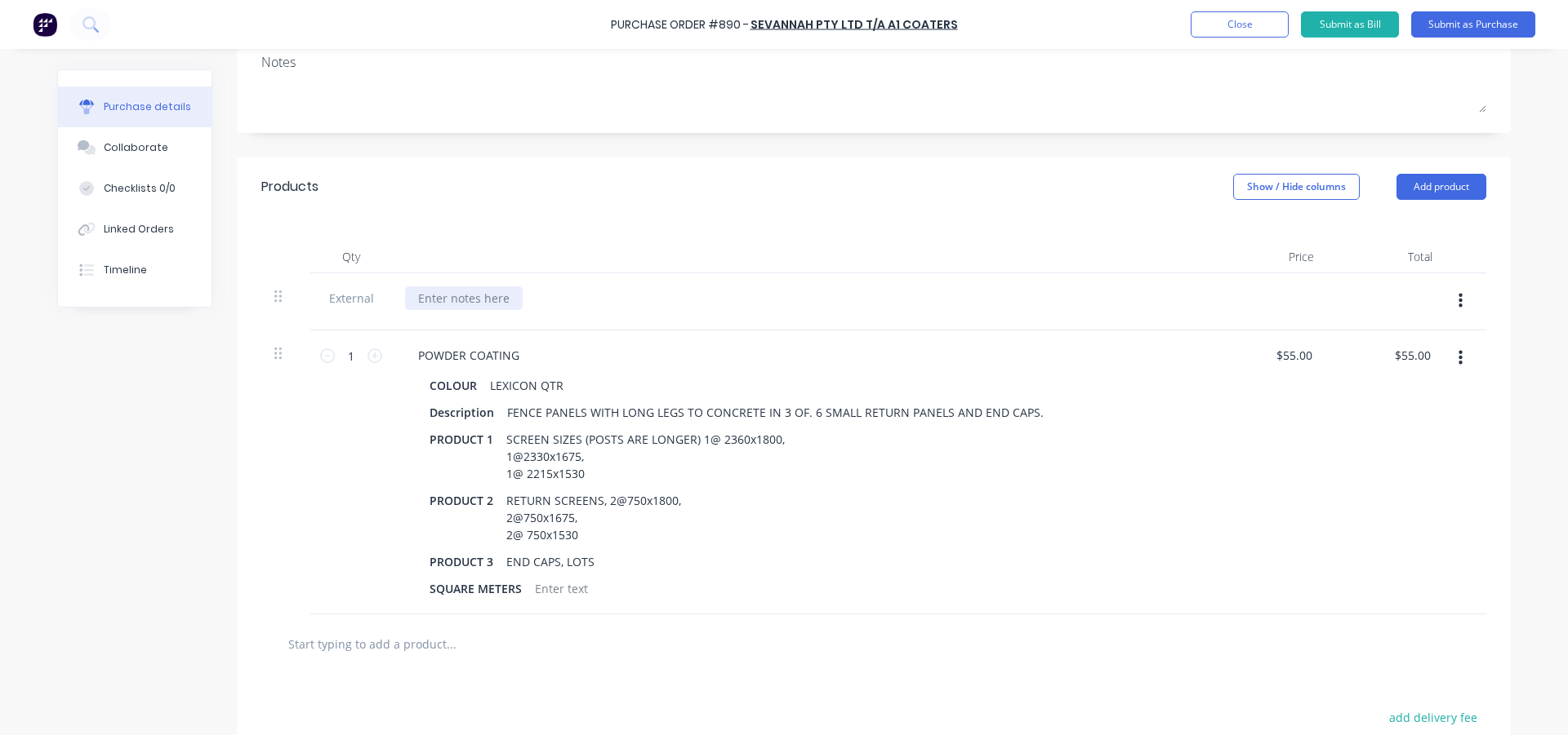
type textarea "x"
click at [465, 296] on div at bounding box center [463, 298] width 118 height 24
type textarea "x"
click at [495, 204] on div "Products Show / Hide columns Add product" at bounding box center [873, 186] width 1274 height 59
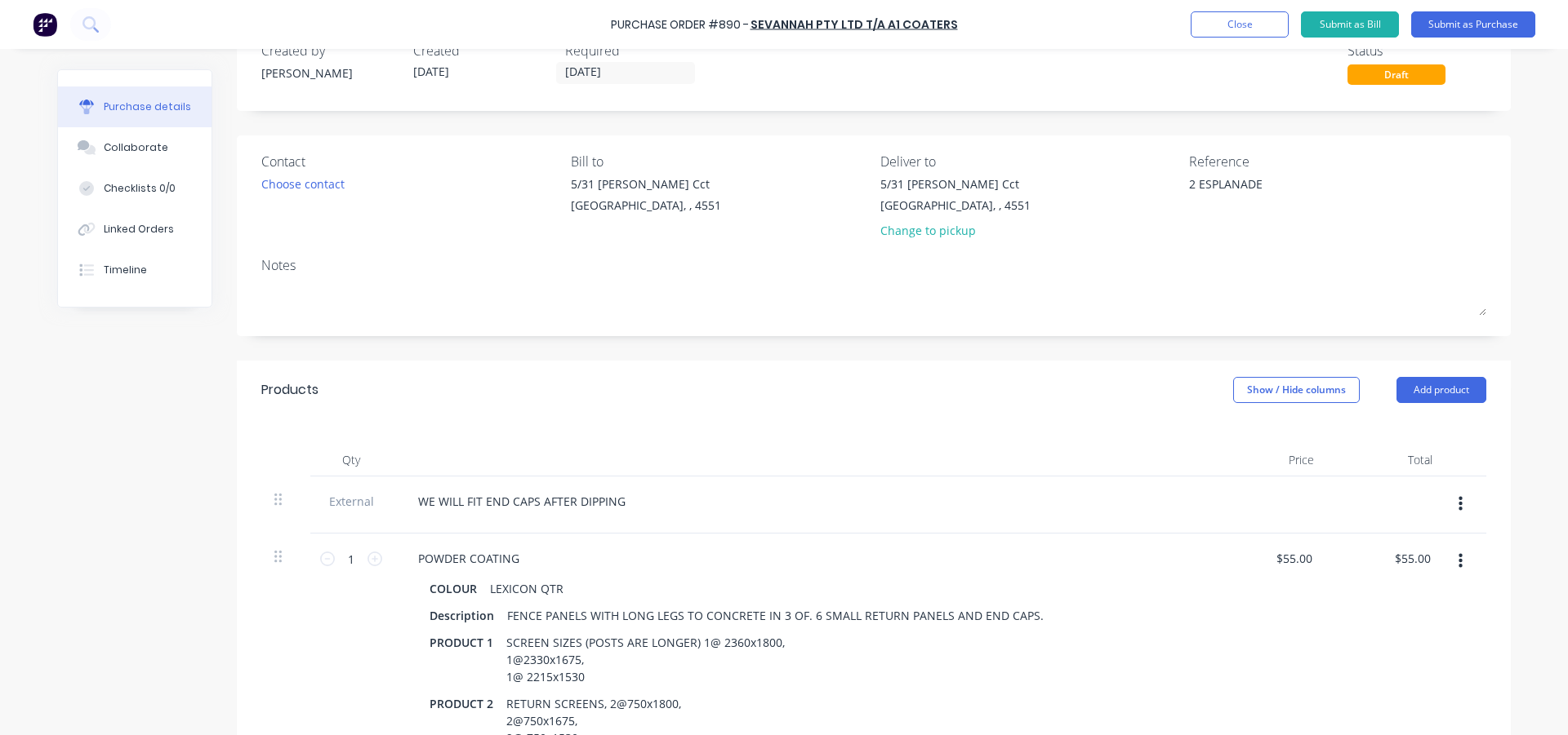
scroll to position [82, 0]
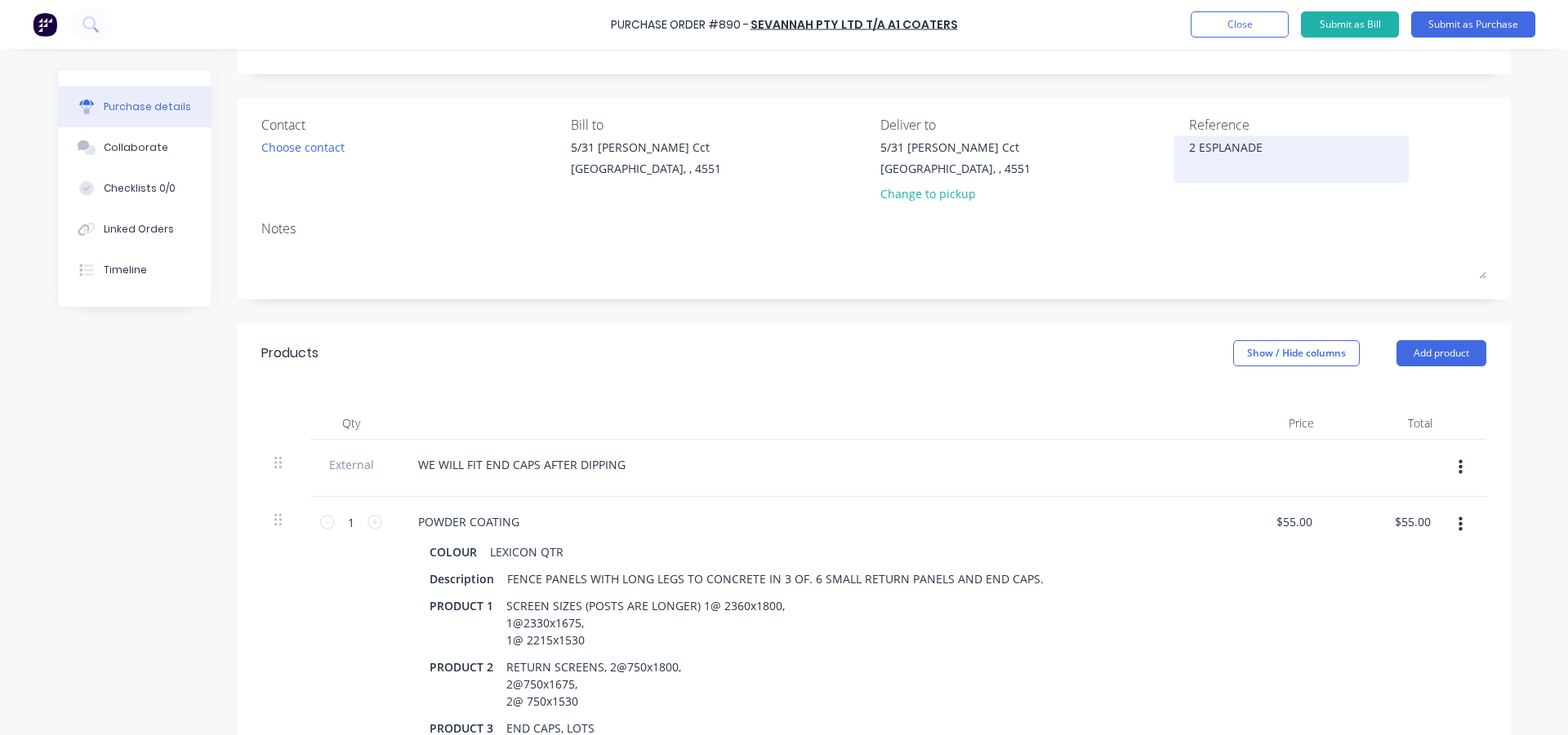
drag, startPoint x: 1188, startPoint y: 147, endPoint x: 1209, endPoint y: 174, distance: 34.2
click at [1189, 147] on textarea "2 ESPLANADE" at bounding box center [1291, 157] width 204 height 37
type textarea "23 ESPLANADE"
type textarea "x"
type textarea "23 ESPLANADE"
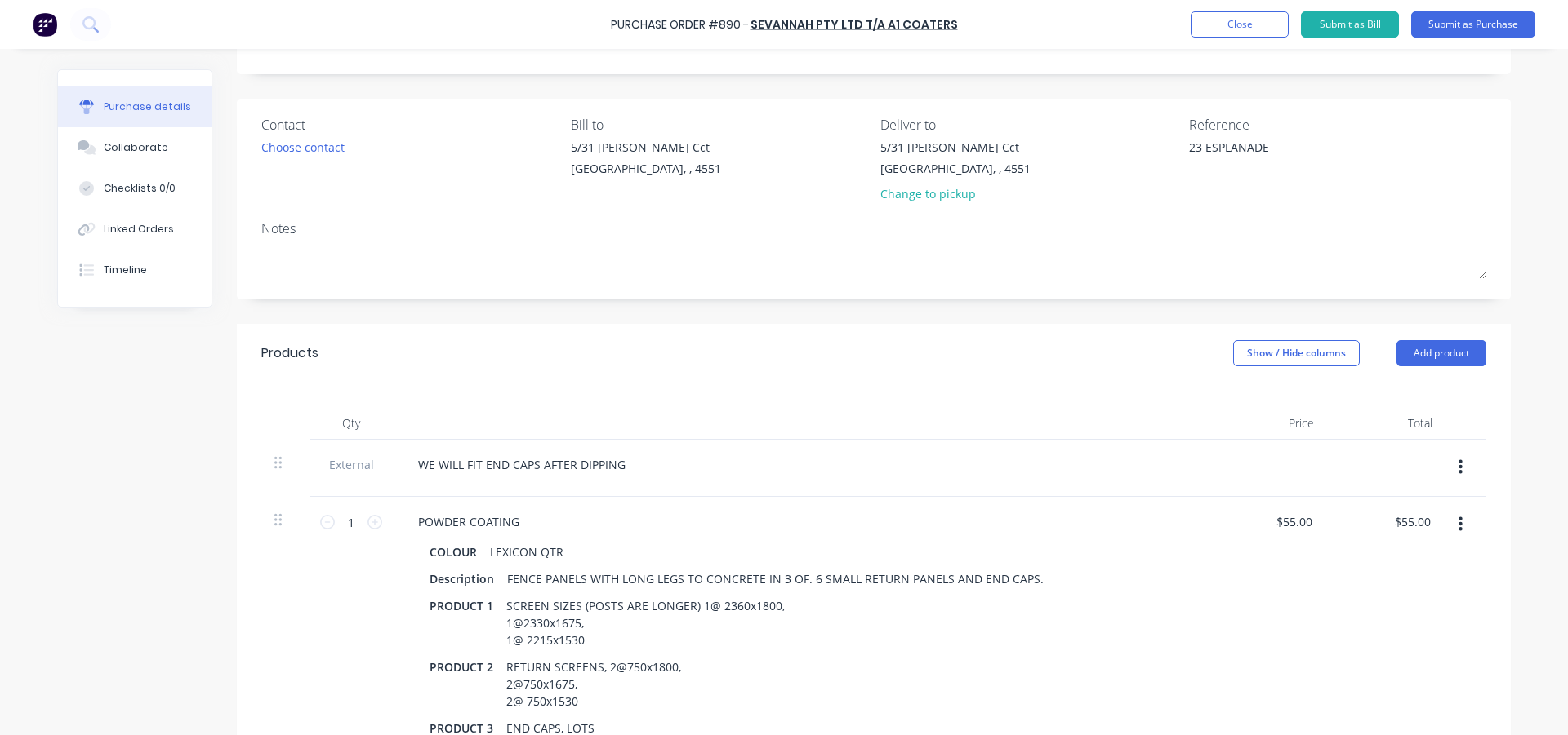
click at [973, 320] on div "Created by Rob Created 02/09/25 Required 02/09/25 Status Draft Contact Choose c…" at bounding box center [873, 548] width 1274 height 1121
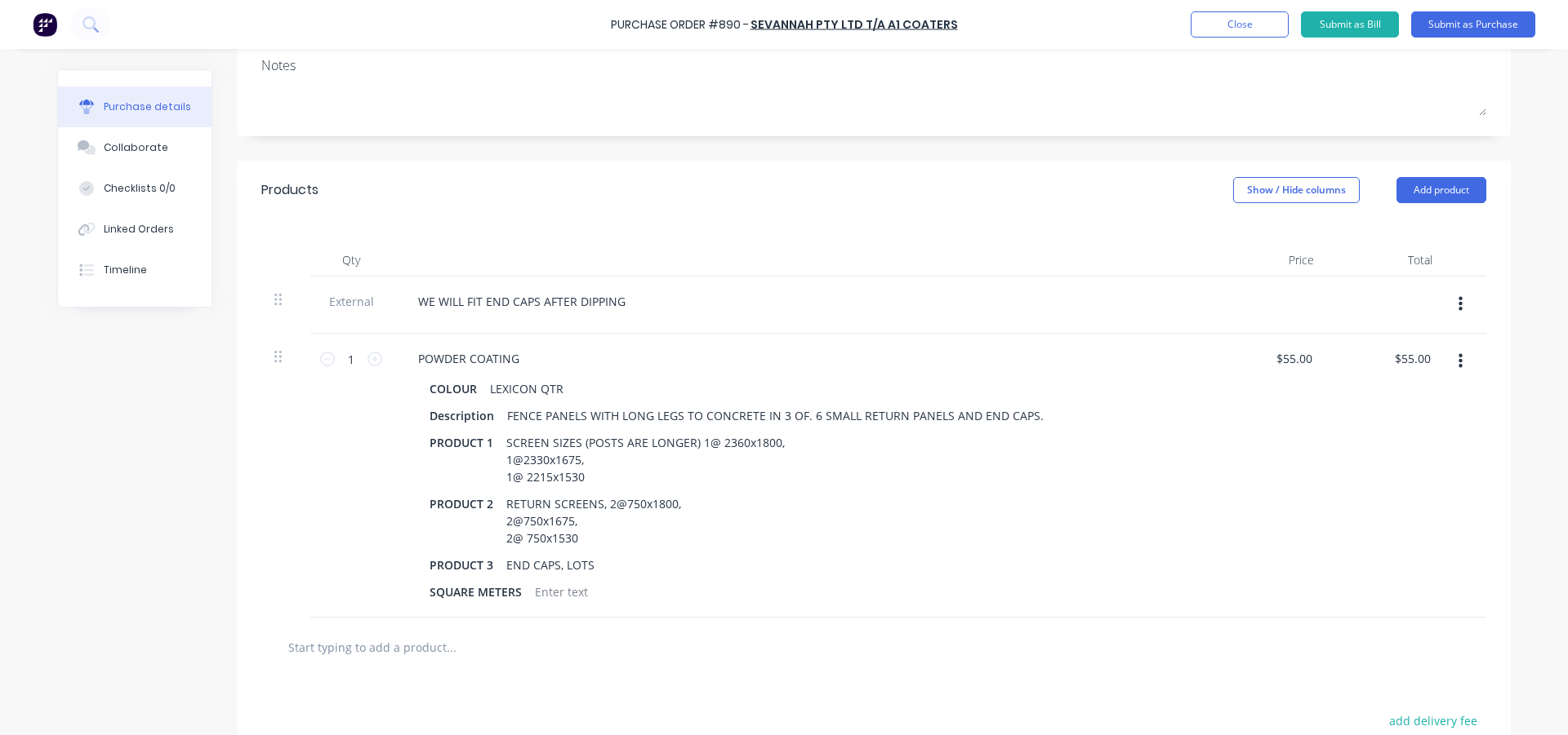
scroll to position [326, 0]
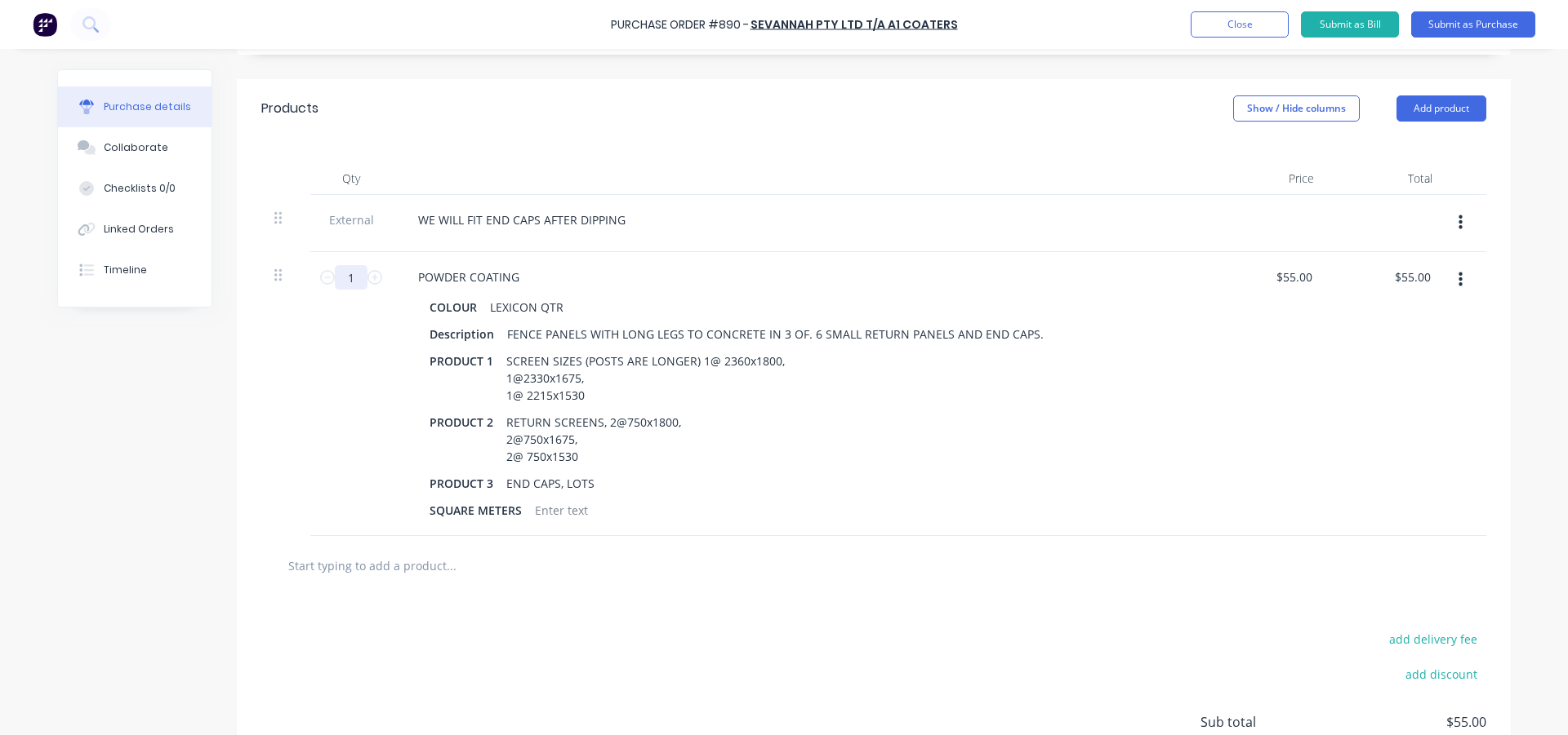
click at [344, 272] on input "1" at bounding box center [351, 278] width 33 height 25
type textarea "x"
type input "2"
type input "$110.00"
type textarea "x"
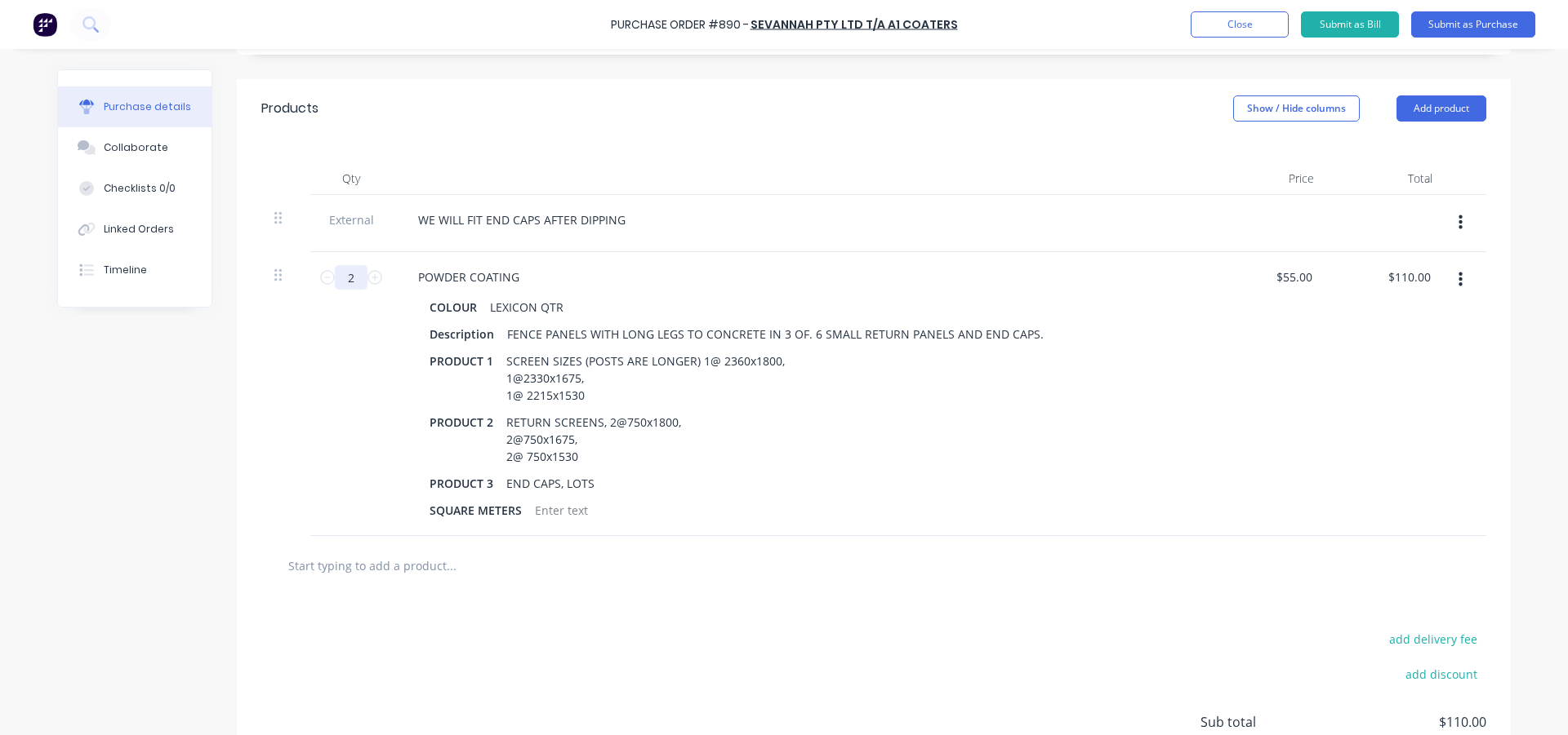
type input "20"
type input "$1,100.00"
type textarea "x"
type input "20"
click at [317, 356] on div "20 20" at bounding box center [350, 394] width 82 height 284
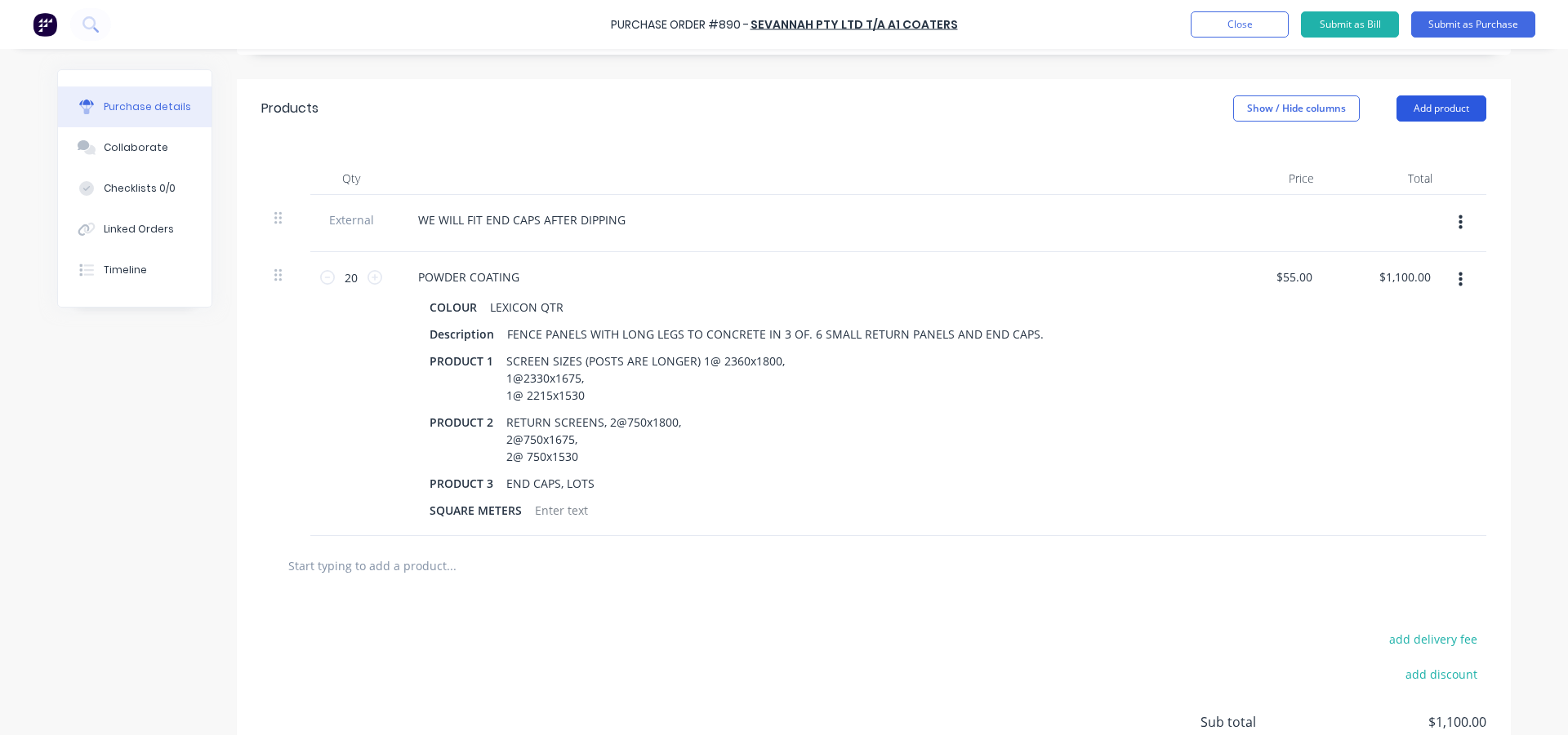
click at [1438, 106] on button "Add product" at bounding box center [1441, 109] width 90 height 26
click at [1391, 147] on div "Product catalogue" at bounding box center [1408, 150] width 126 height 24
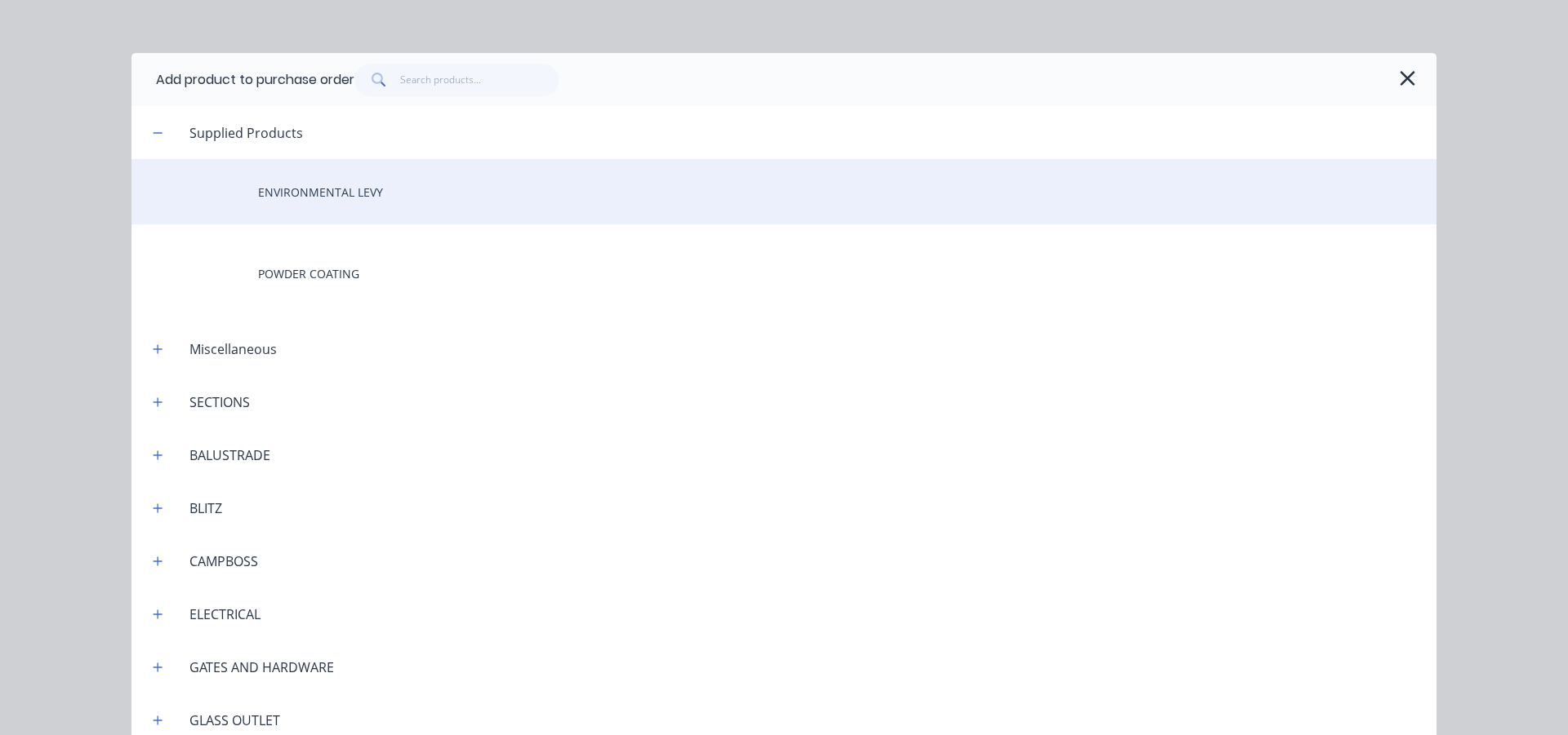
click at [345, 199] on div "ENVIRONMENTAL LEVY" at bounding box center [783, 191] width 1305 height 65
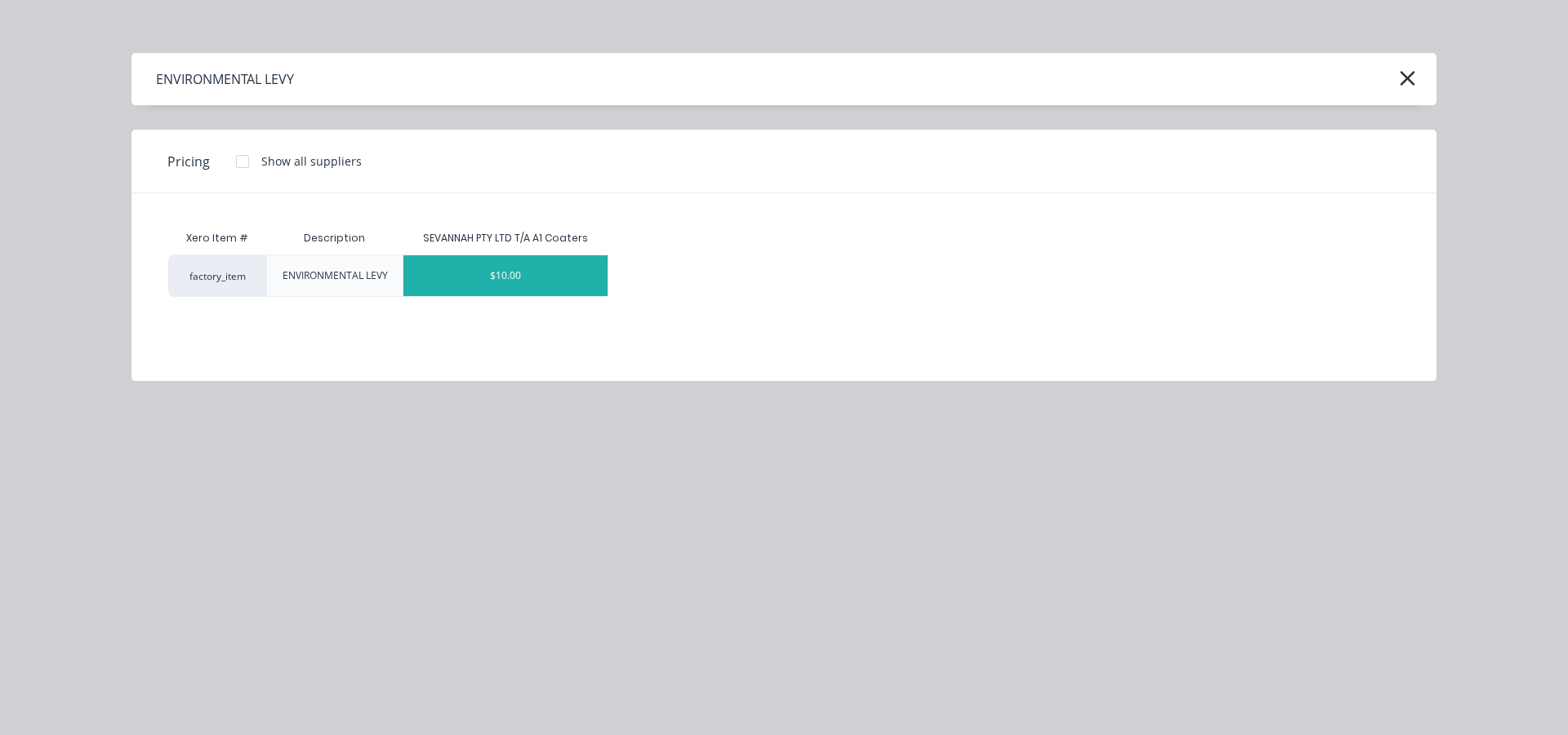
click at [555, 277] on div "$10.00" at bounding box center [505, 276] width 204 height 41
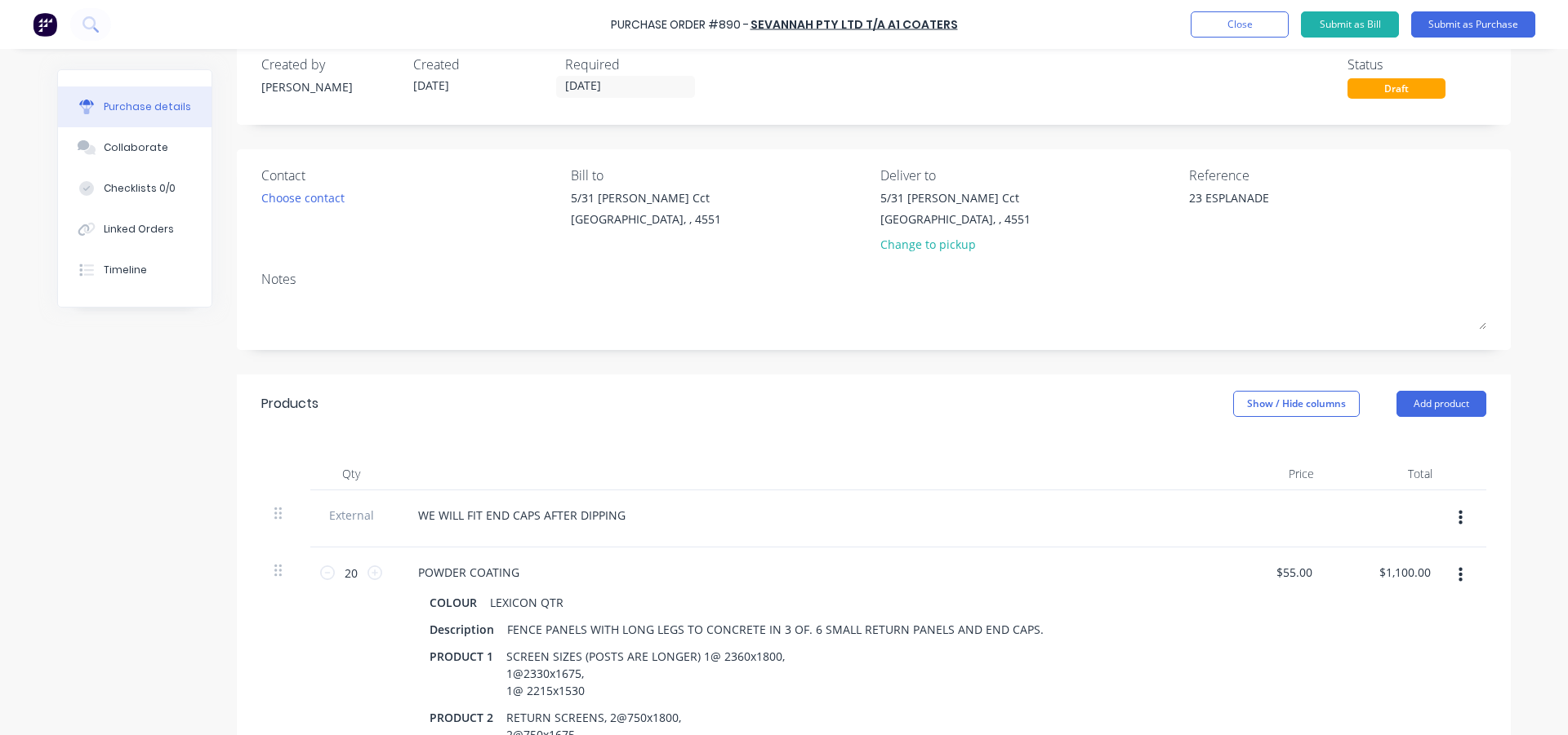
scroll to position [0, 0]
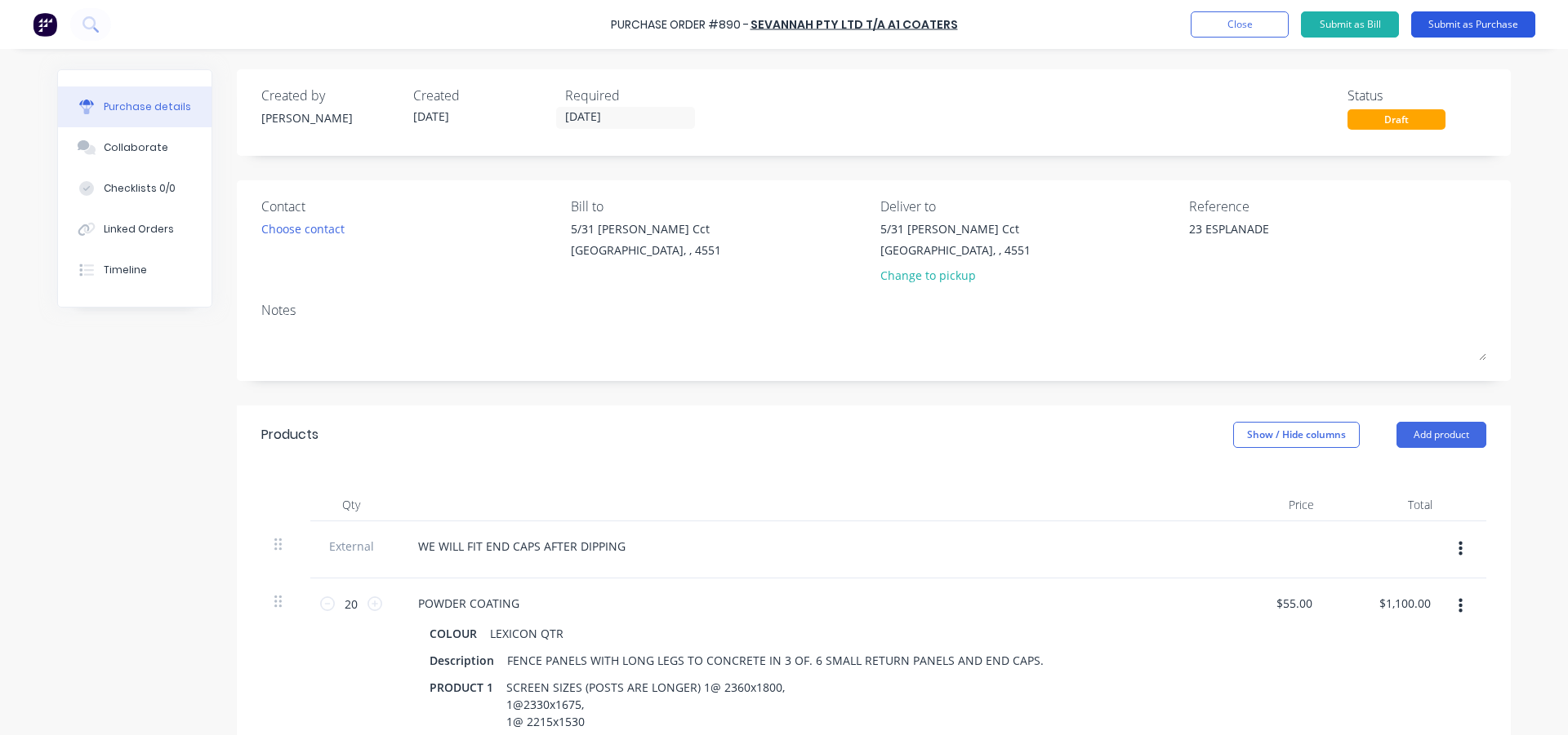
click at [1470, 21] on button "Submit as Purchase" at bounding box center [1472, 25] width 124 height 26
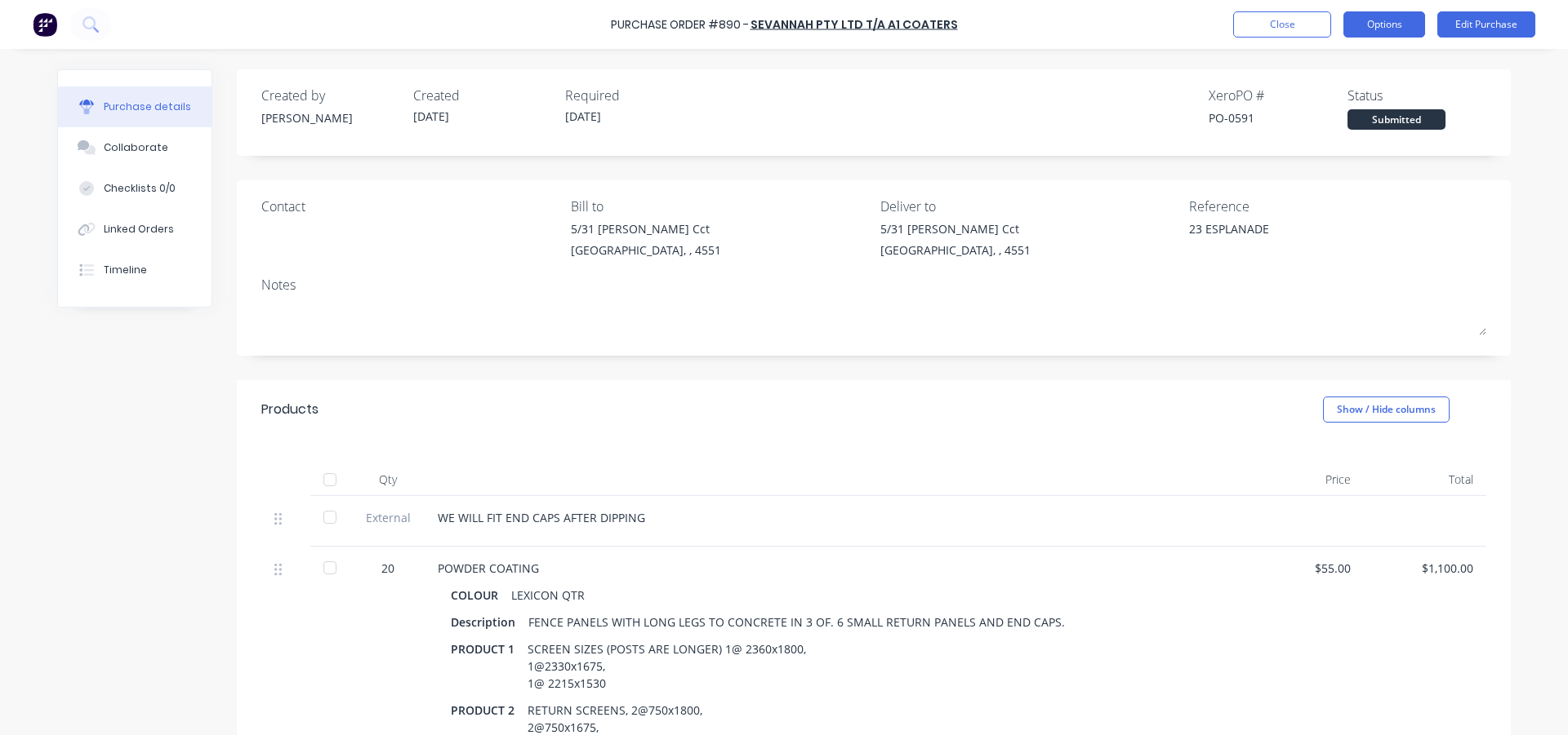
click at [1376, 21] on button "Options" at bounding box center [1383, 25] width 82 height 26
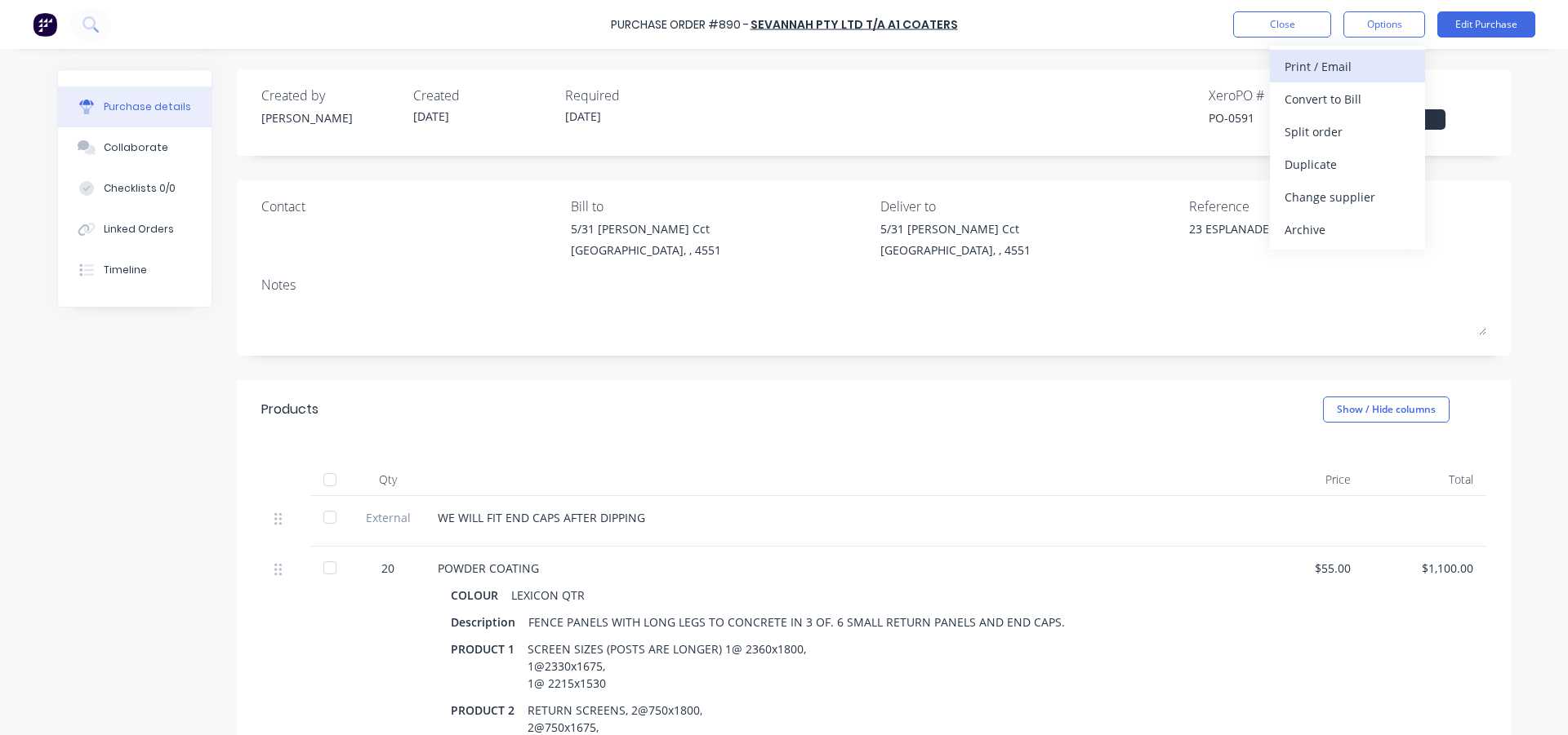
click at [1345, 54] on div "Print / Email" at bounding box center [1347, 66] width 126 height 24
click at [1326, 96] on div "With pricing" at bounding box center [1347, 99] width 126 height 24
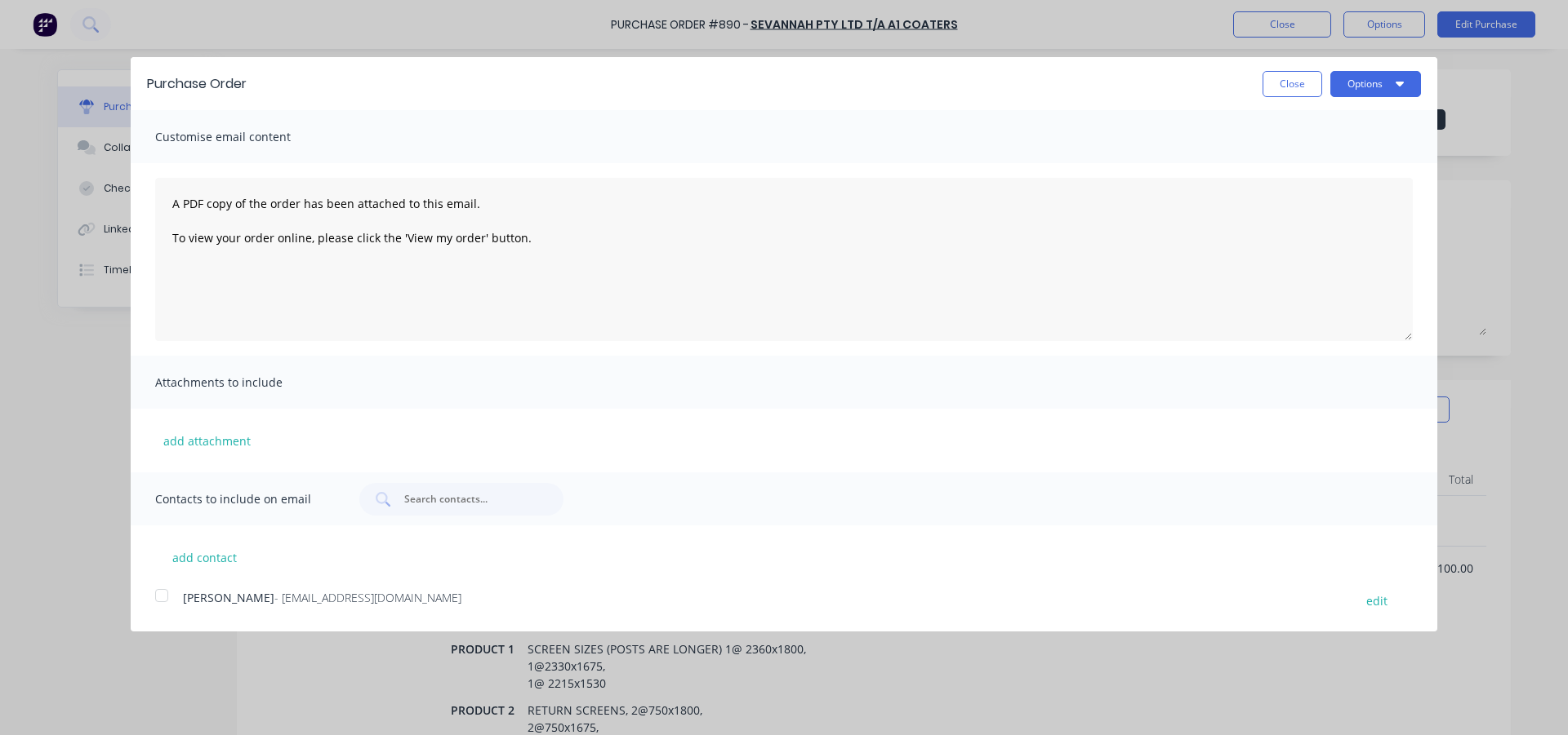
click at [156, 598] on div at bounding box center [162, 596] width 33 height 33
click at [1399, 82] on icon "button" at bounding box center [1400, 84] width 8 height 5
click at [1320, 147] on div "Email" at bounding box center [1343, 157] width 126 height 24
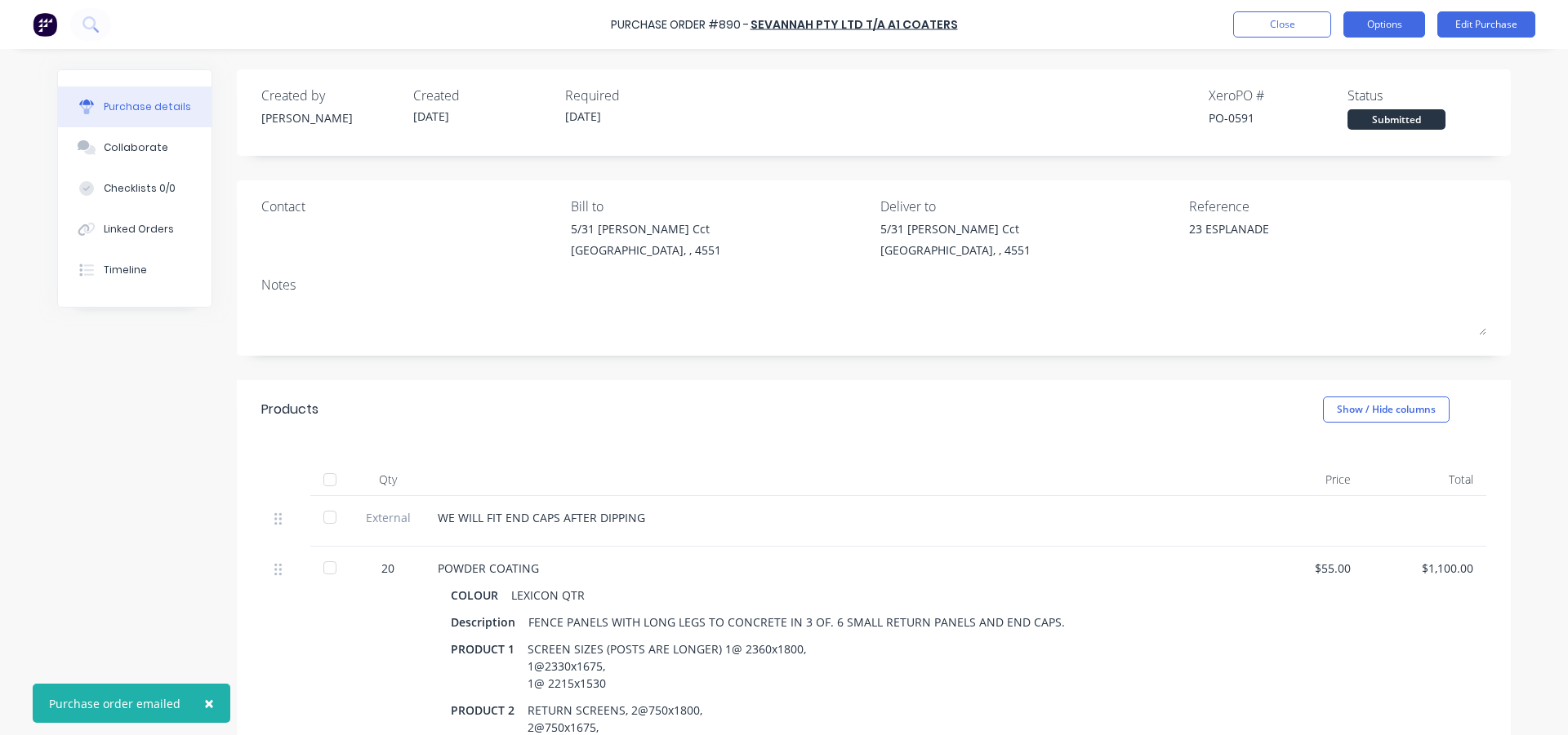
click at [1374, 21] on button "Options" at bounding box center [1383, 25] width 82 height 26
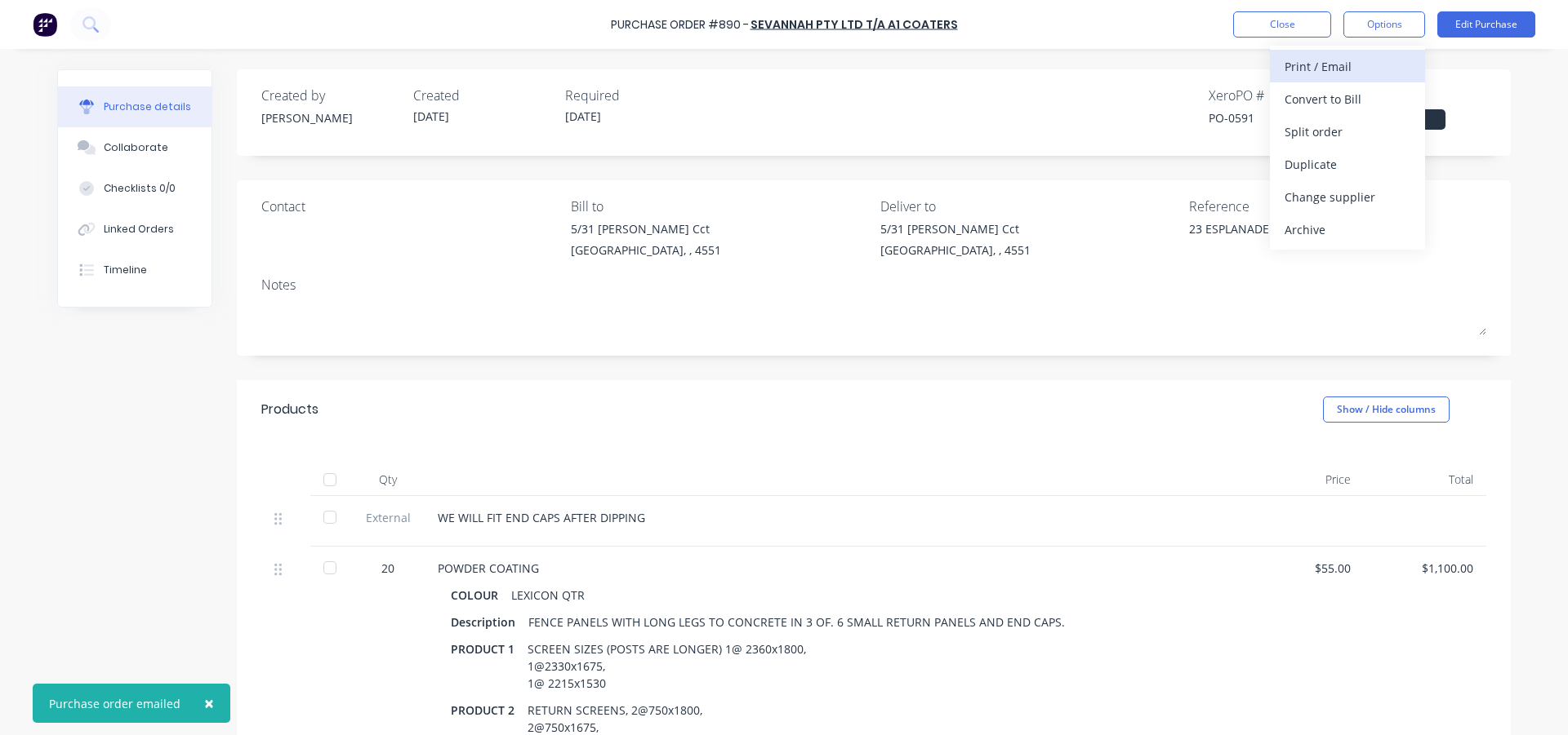
click at [1350, 66] on div "Print / Email" at bounding box center [1347, 66] width 126 height 24
click at [1333, 92] on div "With pricing" at bounding box center [1347, 99] width 126 height 24
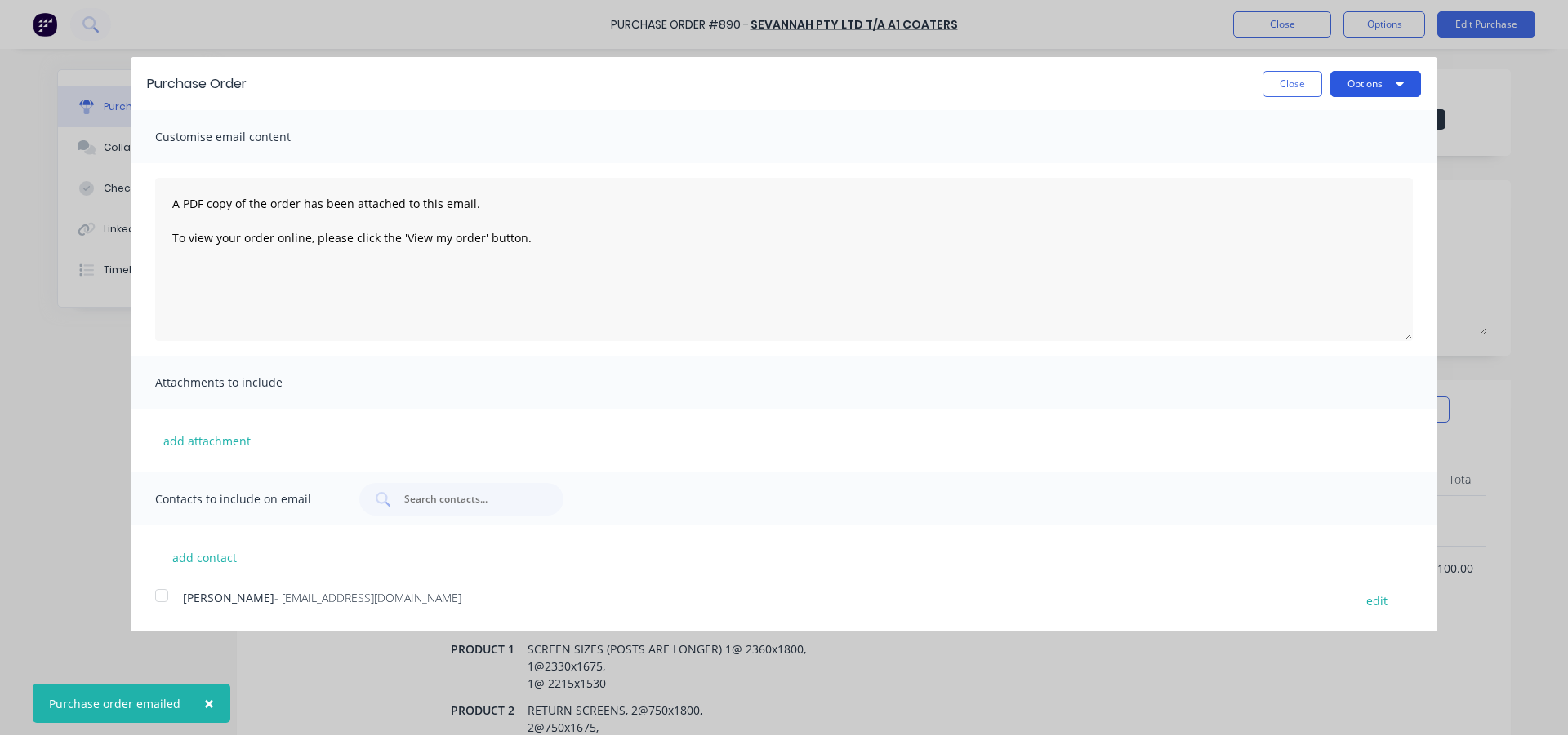
click at [1358, 78] on button "Options" at bounding box center [1375, 84] width 91 height 26
click at [1319, 119] on div "Print" at bounding box center [1343, 125] width 126 height 24
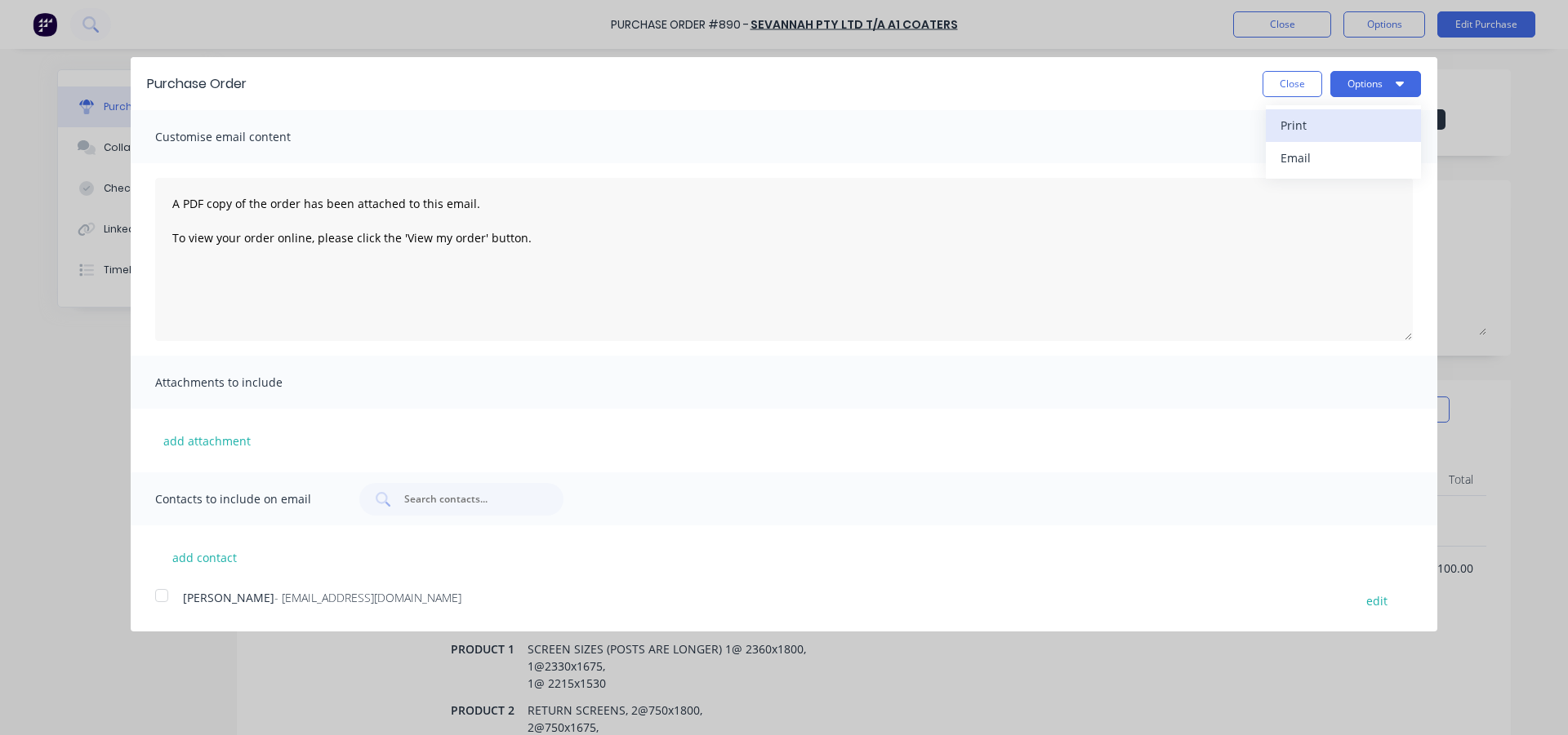
type textarea "x"
